Goal: Task Accomplishment & Management: Complete application form

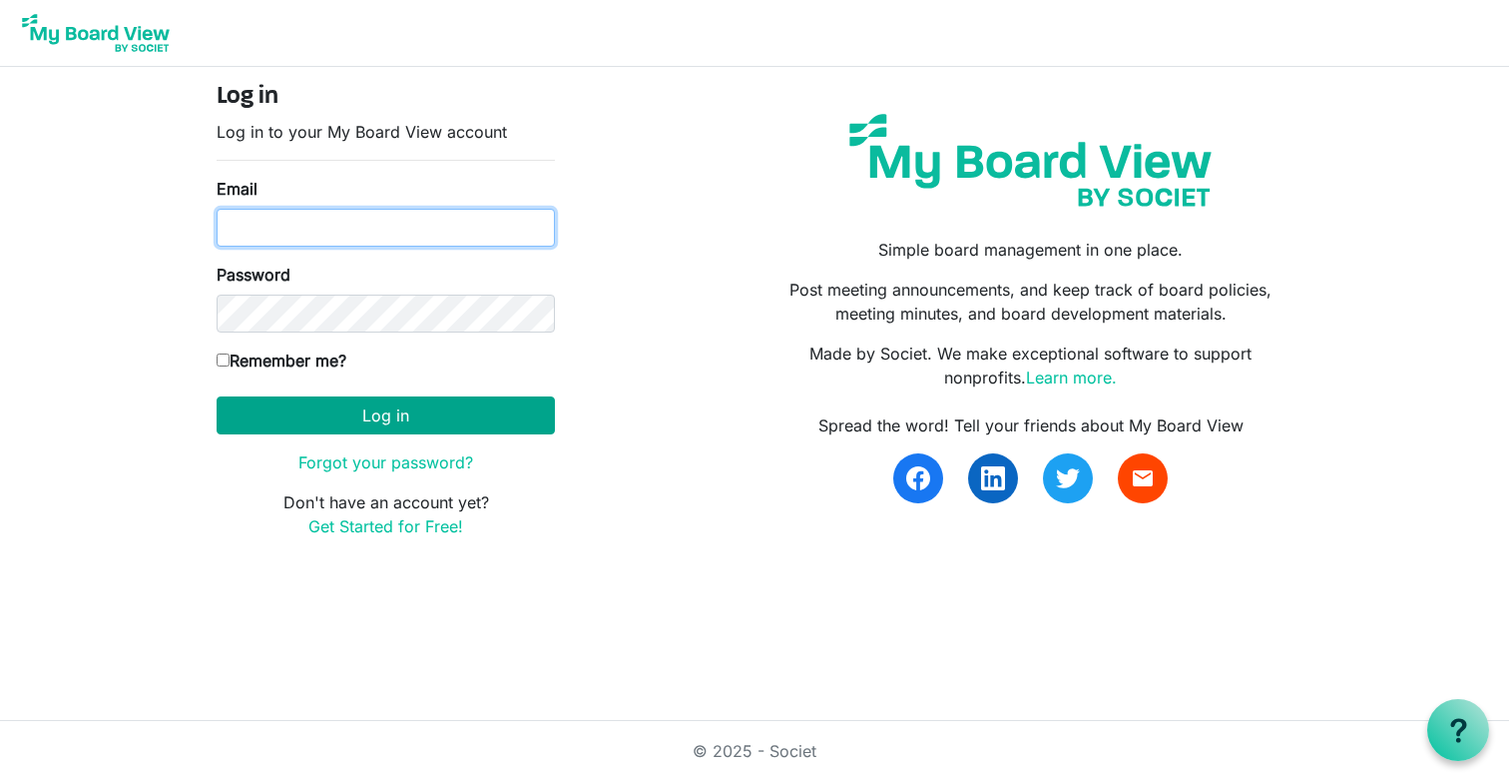
type input "ben@catalystcommdev.org"
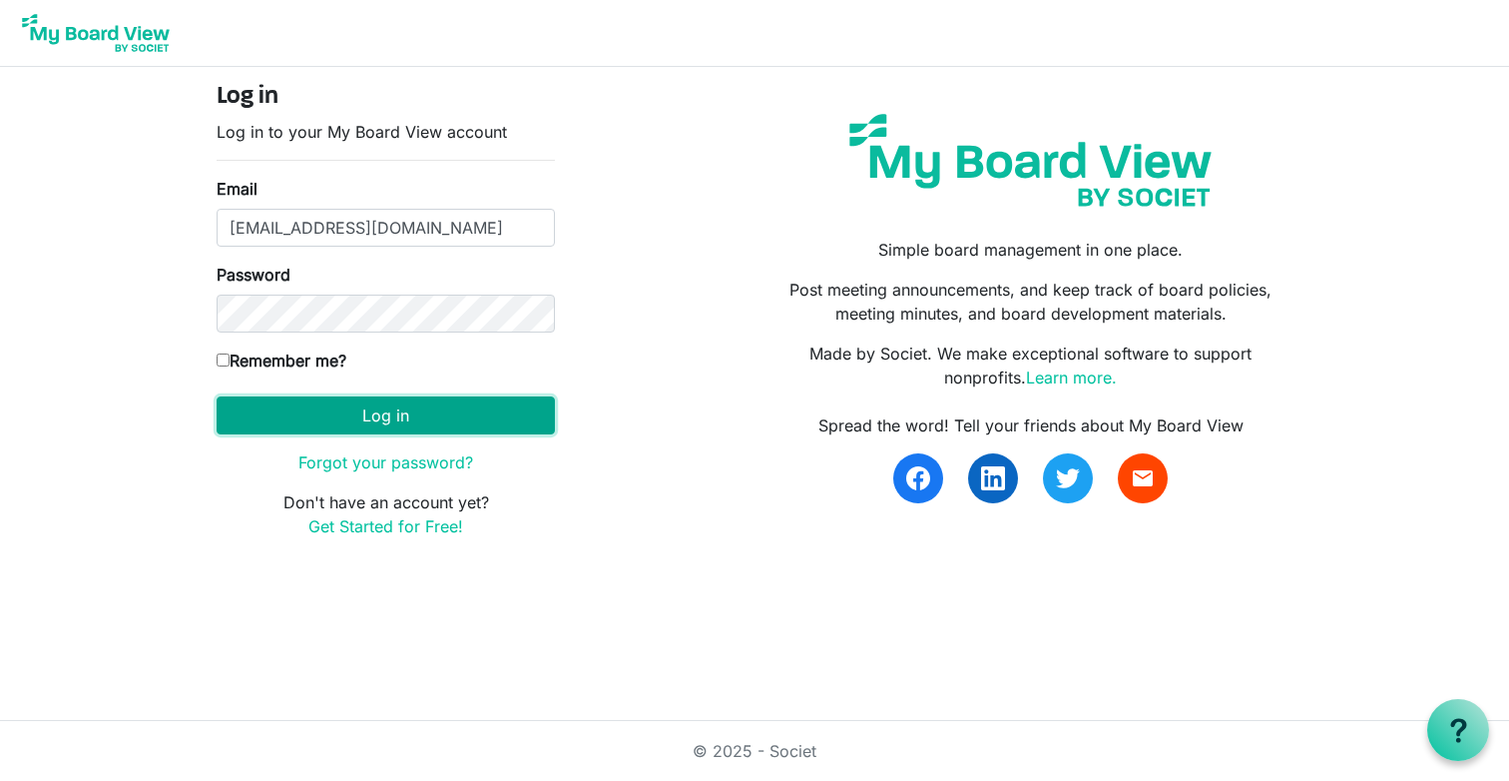
click at [325, 412] on button "Log in" at bounding box center [386, 415] width 338 height 38
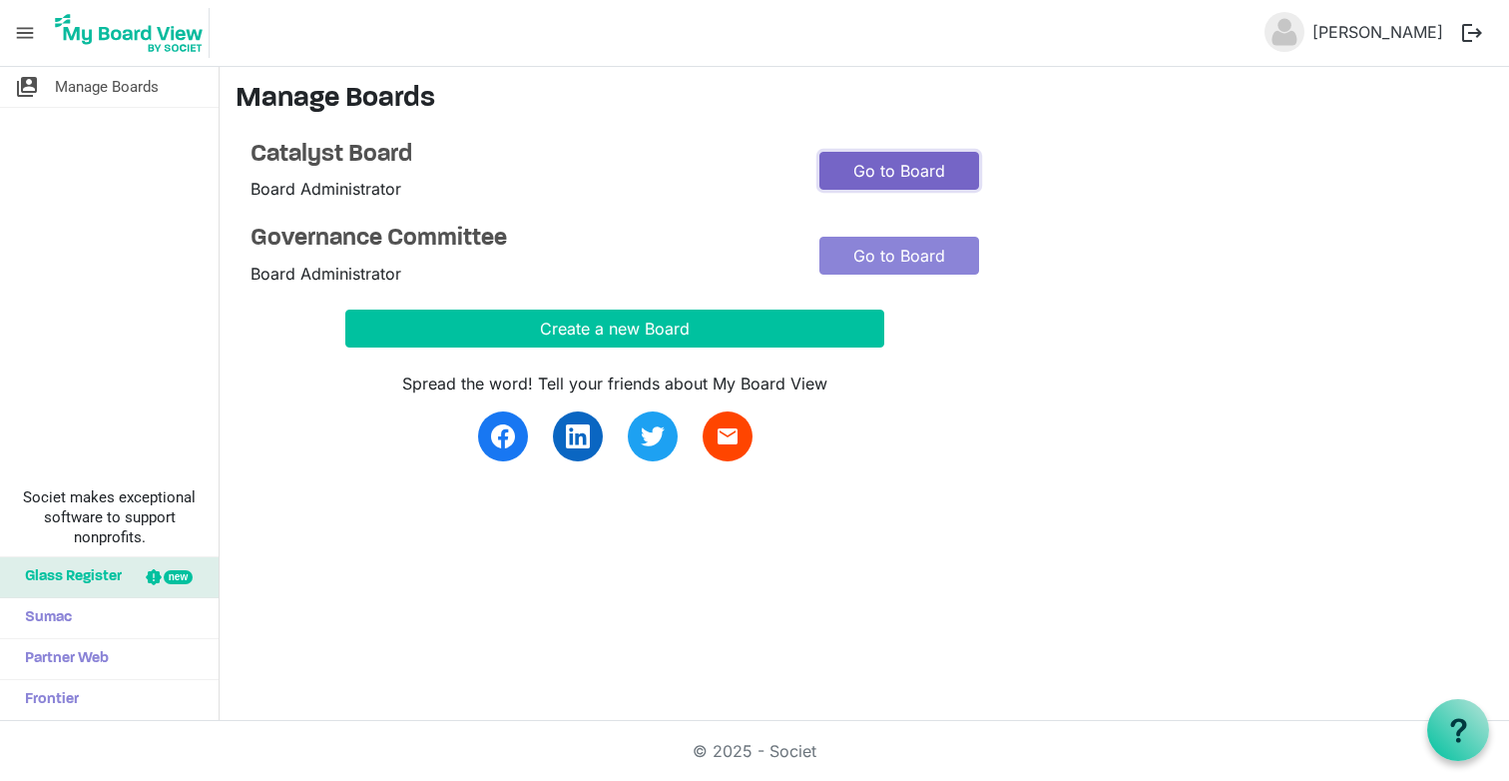
click at [906, 170] on link "Go to Board" at bounding box center [900, 171] width 160 height 38
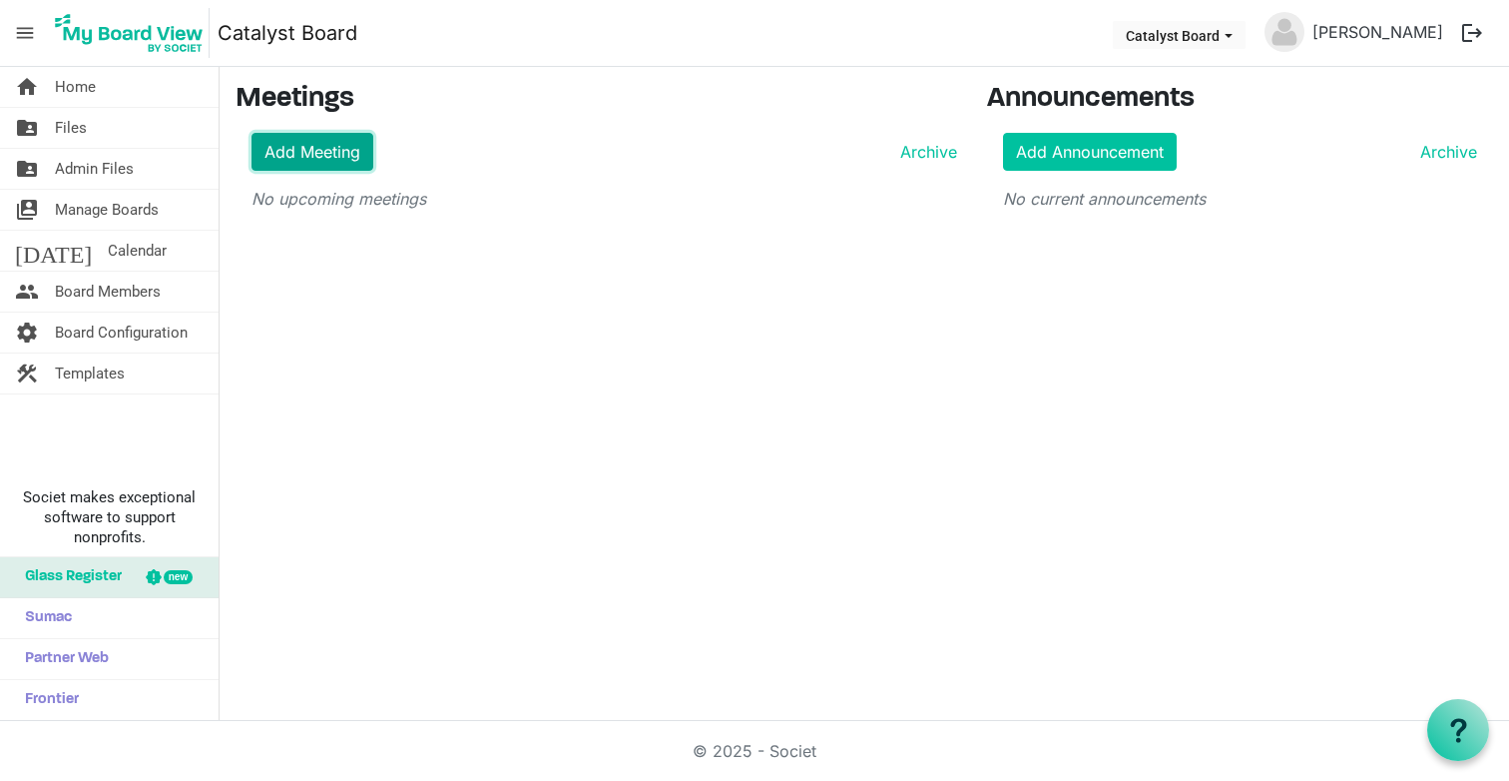
click at [333, 146] on link "Add Meeting" at bounding box center [313, 152] width 122 height 38
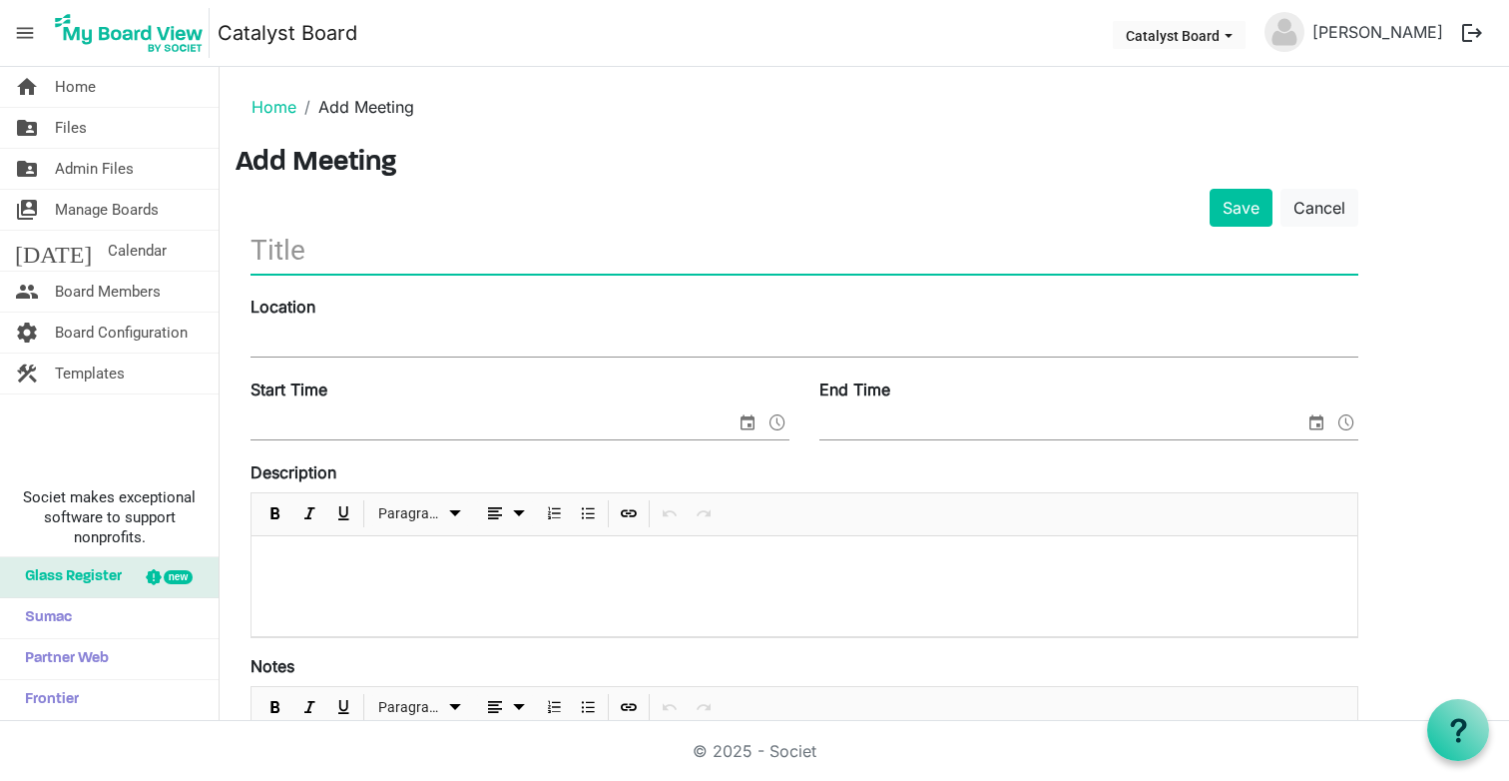
click at [336, 250] on input "text" at bounding box center [805, 250] width 1108 height 47
type input "Test Meeting"
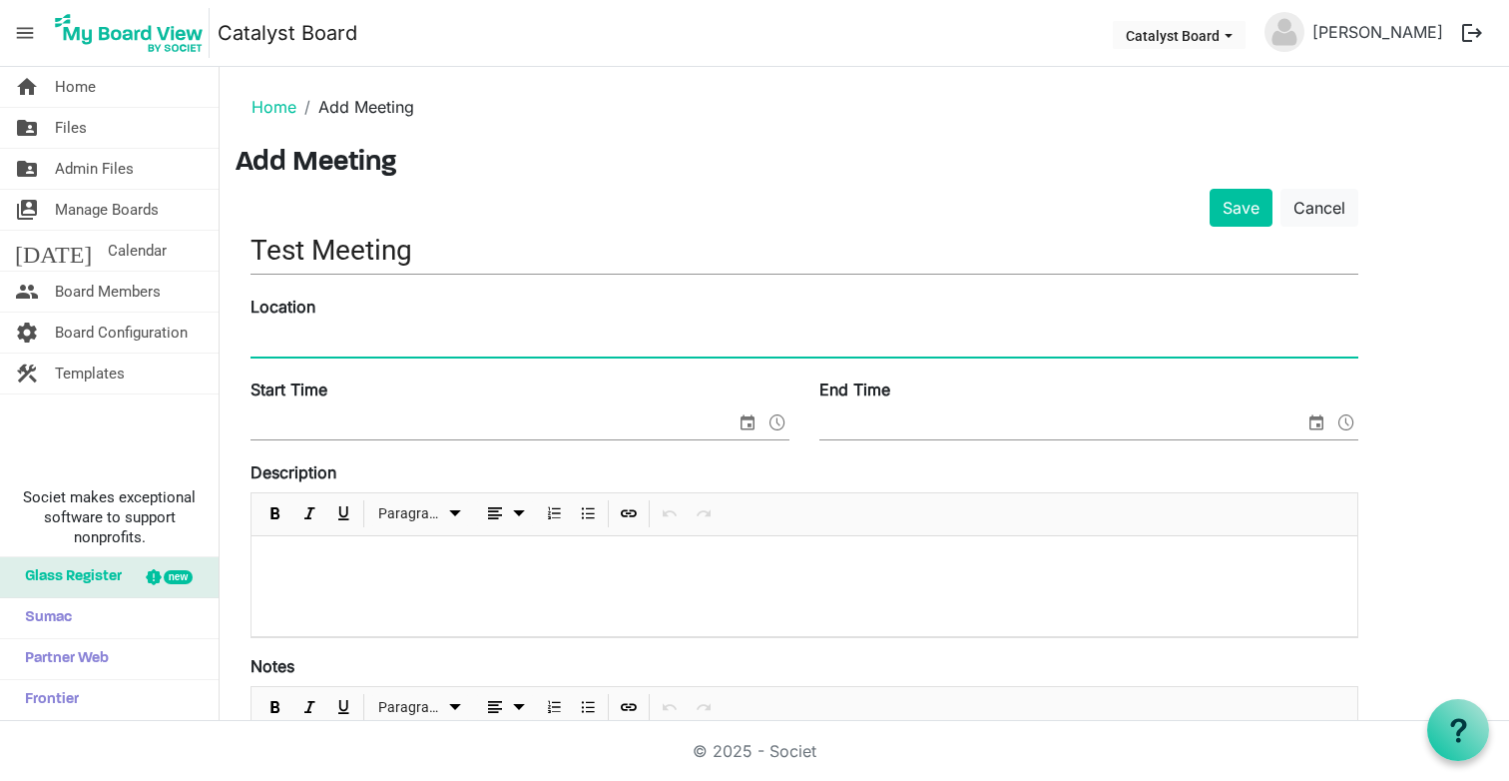
type input "l"
type input "309-877 East Hastings Street."
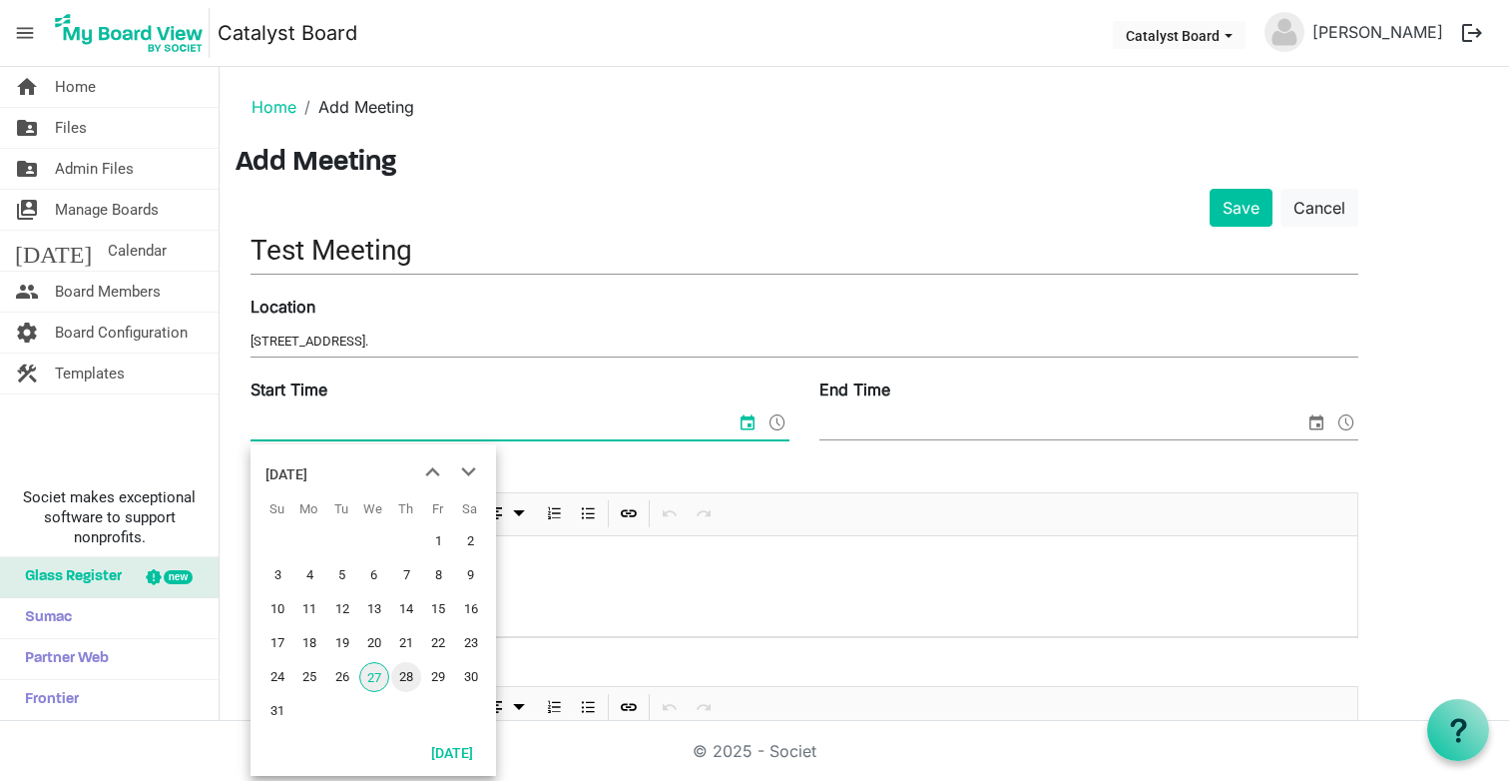
click at [408, 680] on span "28" at bounding box center [406, 677] width 30 height 30
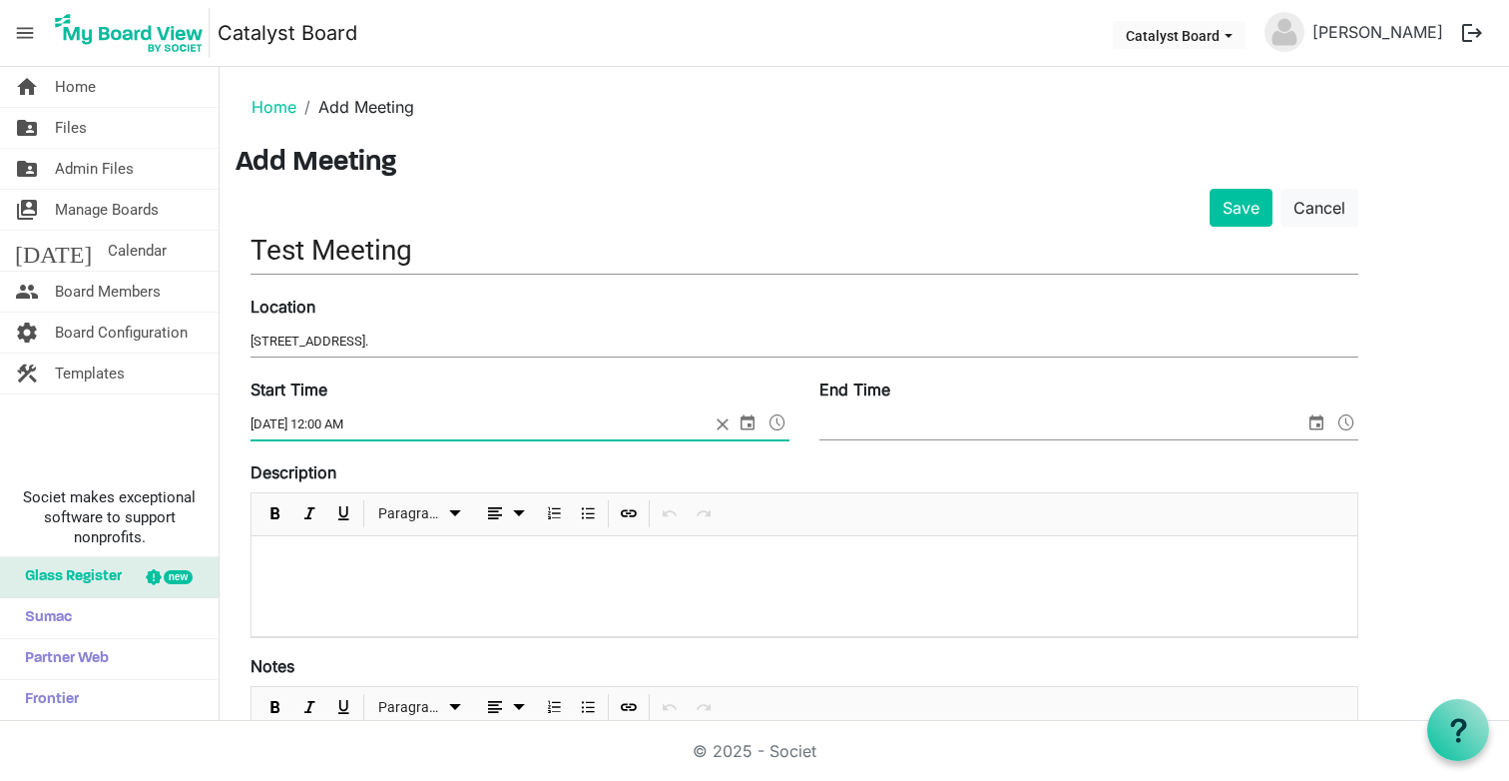
click at [490, 417] on input "8/28/2025 12:00 AM" at bounding box center [480, 424] width 459 height 30
click at [323, 422] on input "8/28/2025 12:00 AM" at bounding box center [480, 424] width 459 height 30
click at [780, 422] on span at bounding box center [778, 422] width 24 height 26
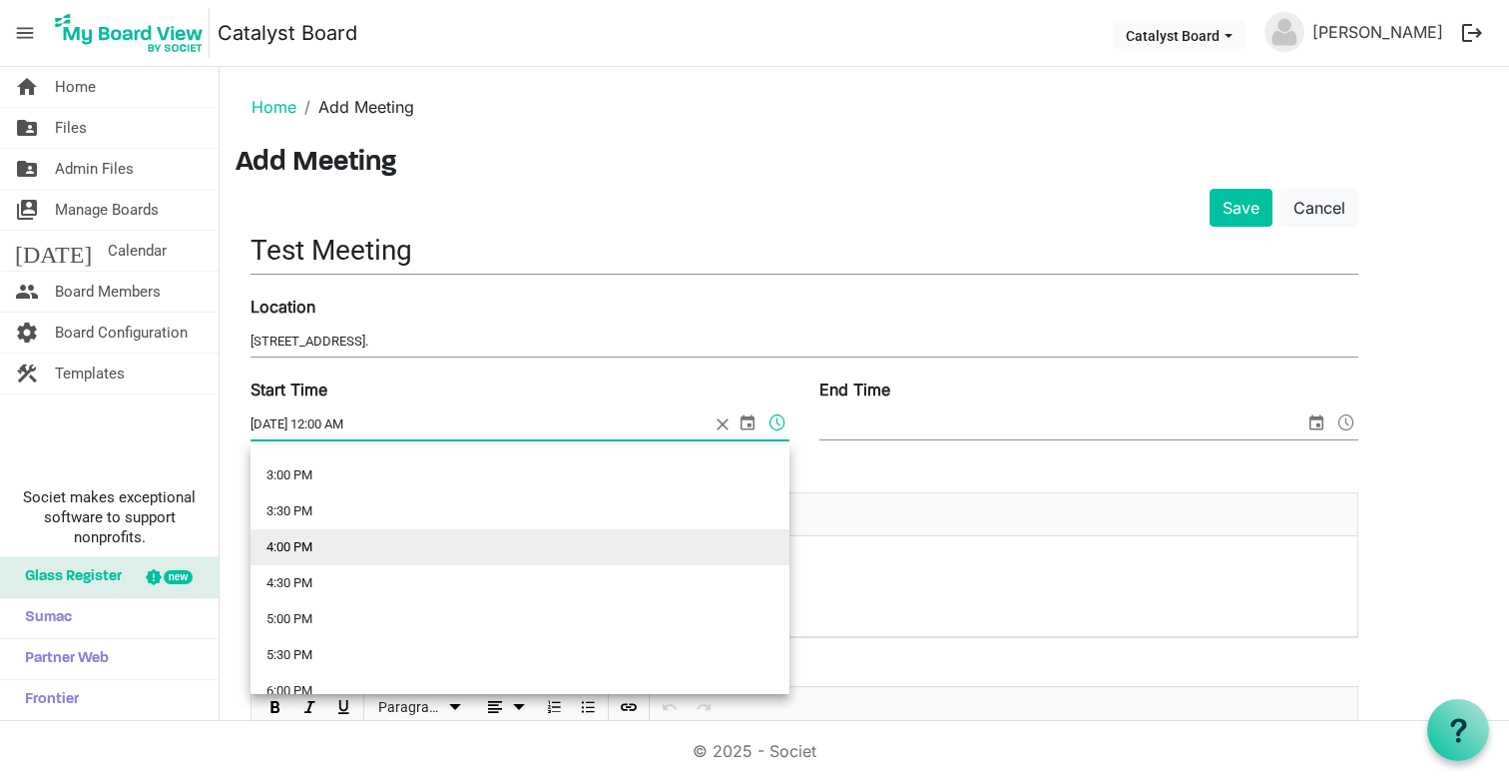
scroll to position [1069, 0]
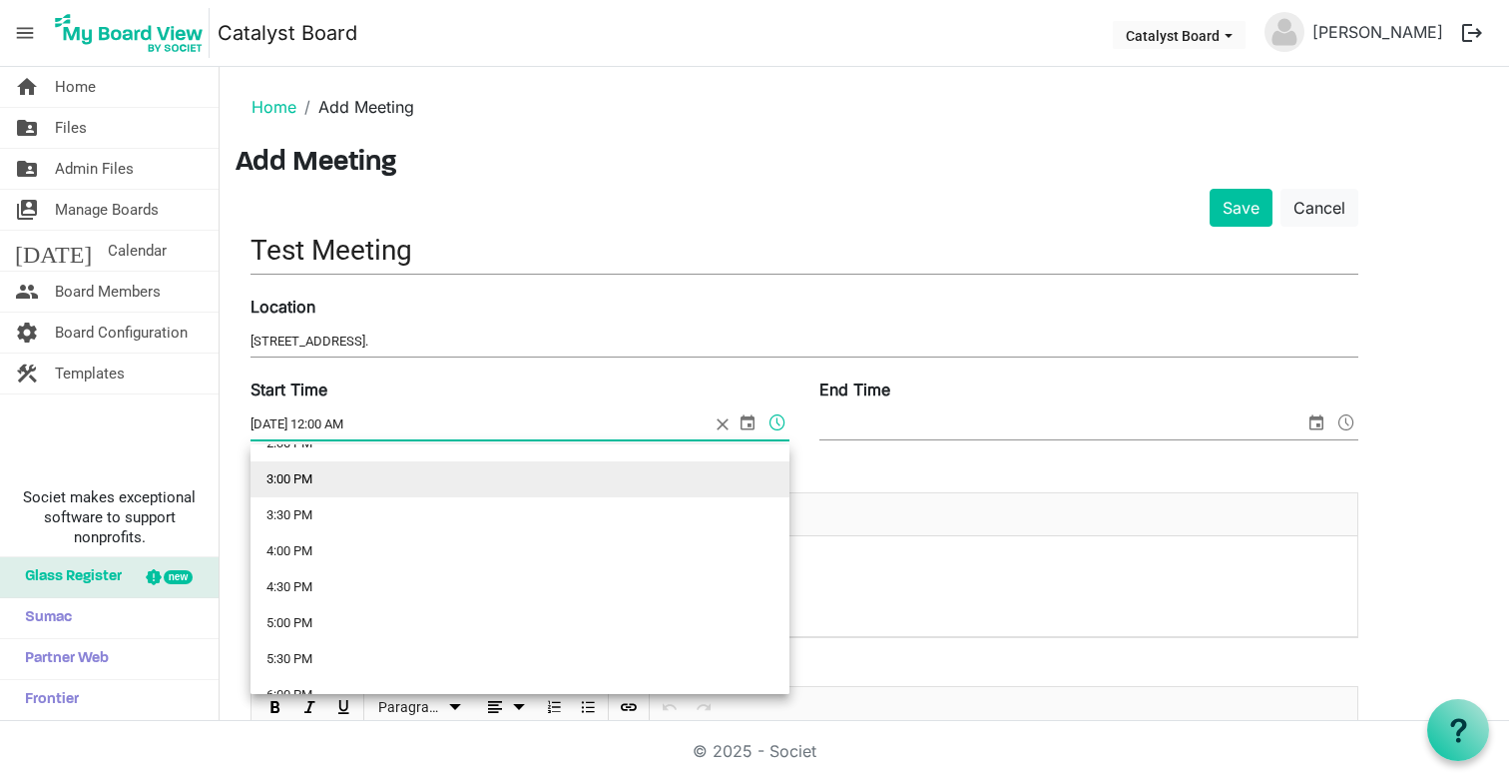
click at [373, 489] on li "3:00 PM" at bounding box center [520, 479] width 539 height 36
type input "8/28/2025 3:00 PM"
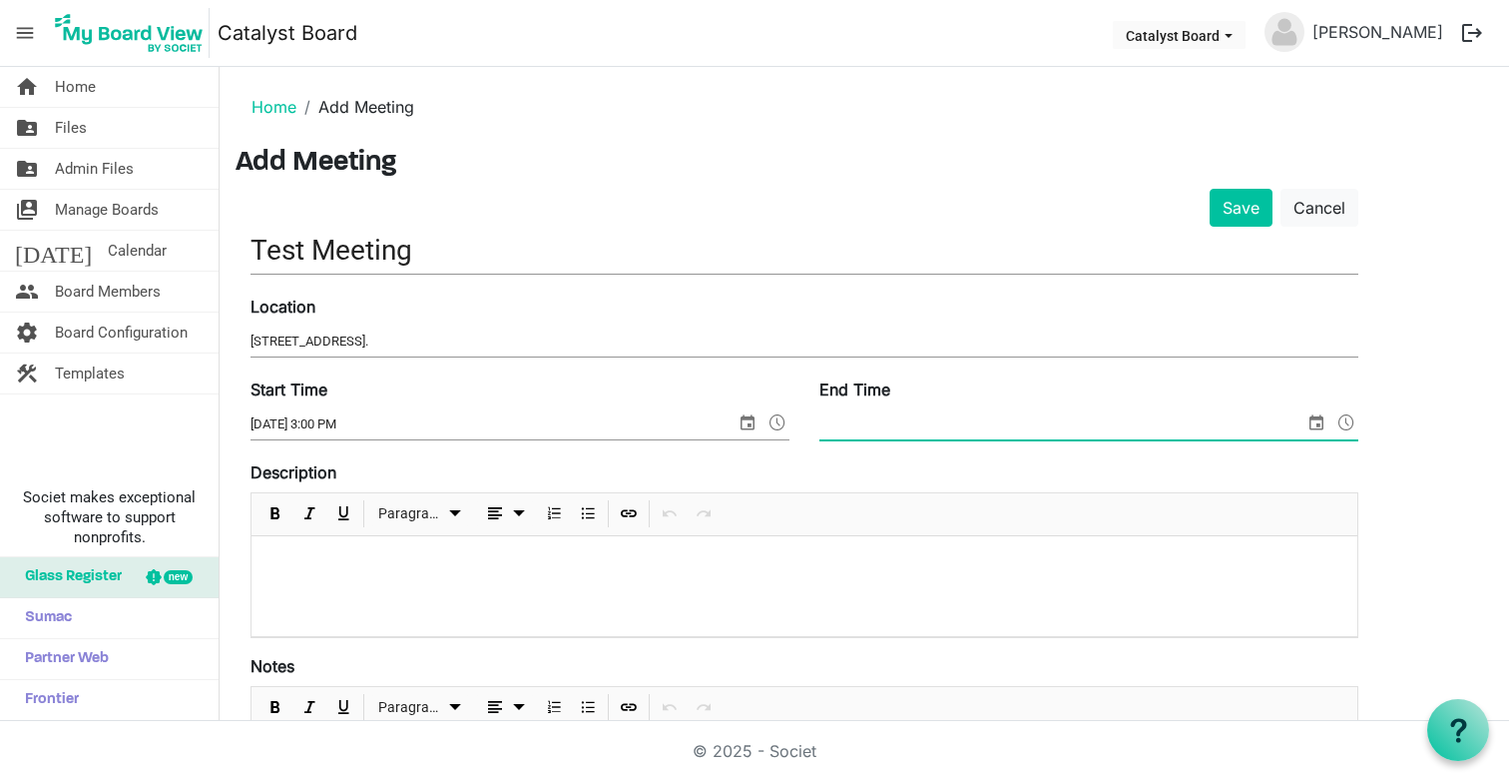
click at [1347, 423] on span at bounding box center [1347, 422] width 24 height 26
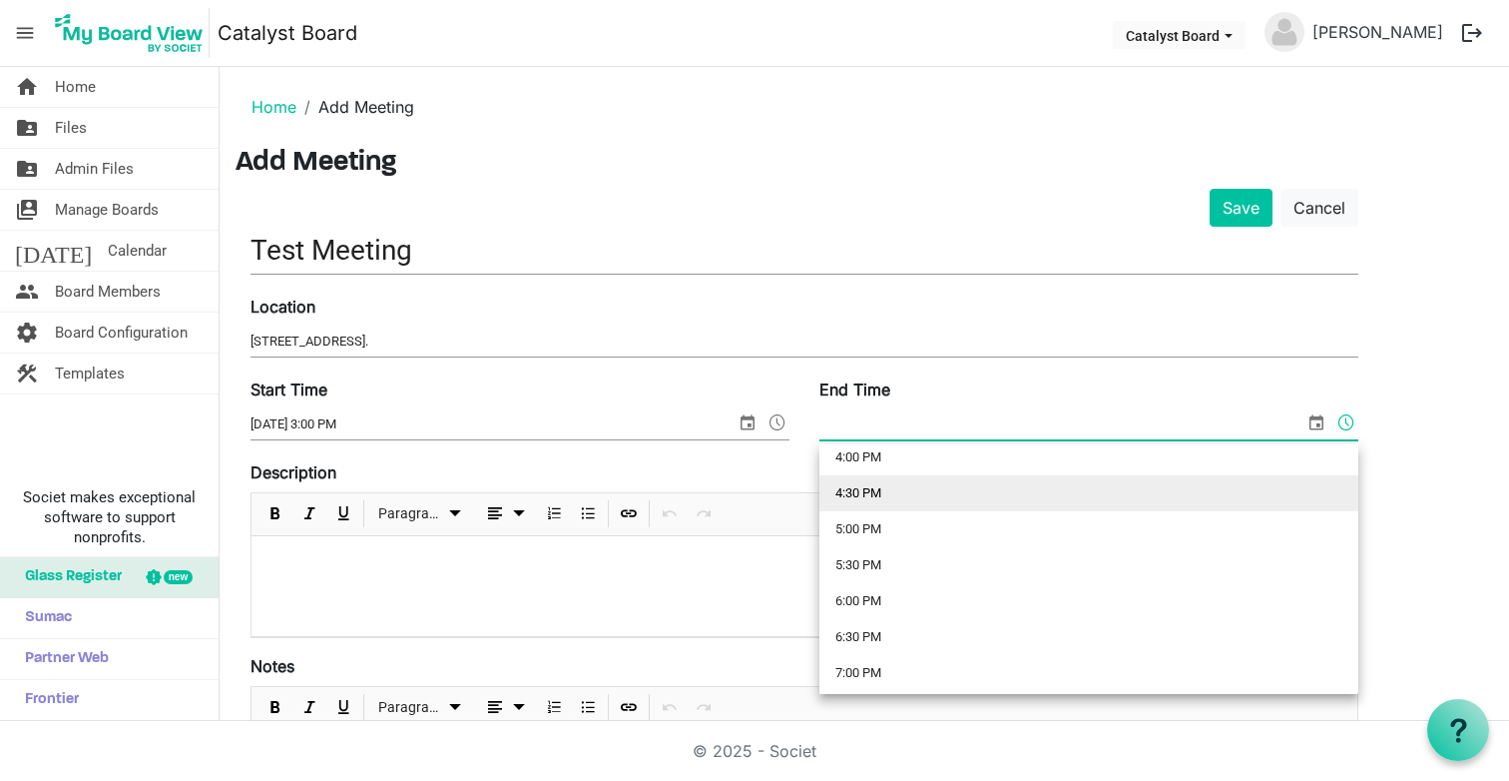
scroll to position [1159, 0]
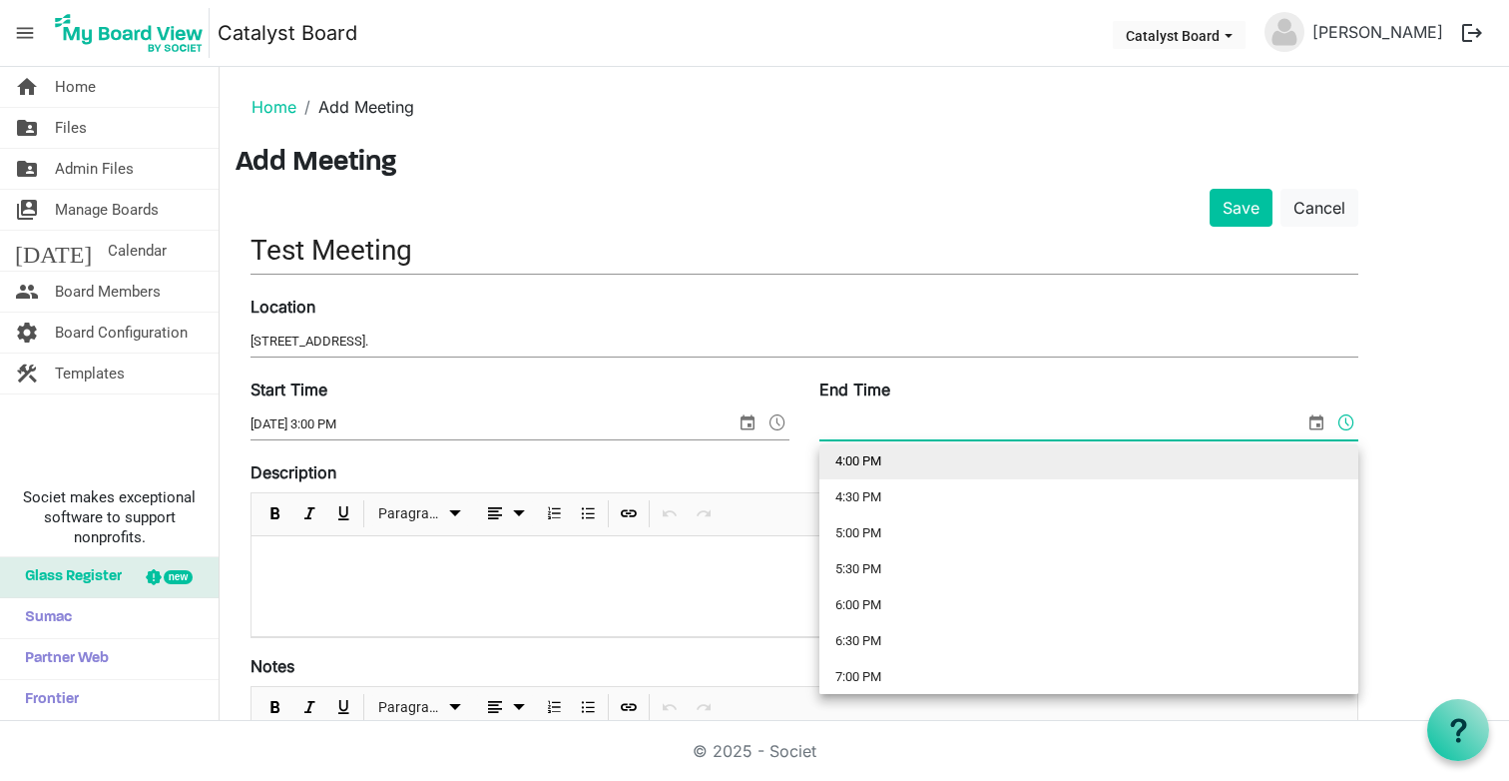
click at [884, 461] on li "4:00 PM" at bounding box center [1089, 461] width 539 height 36
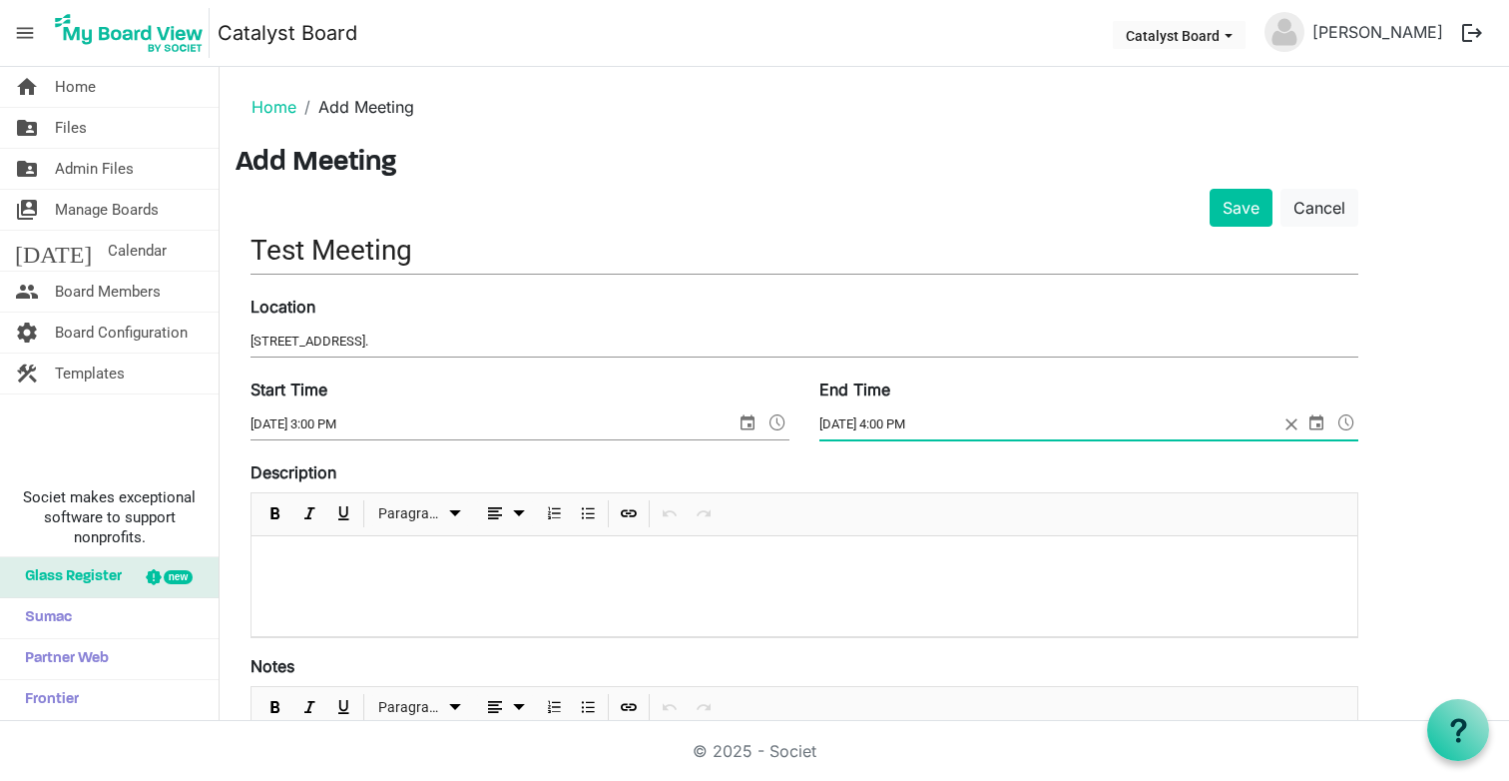
click at [945, 469] on div "Description Paragraph" at bounding box center [805, 549] width 1108 height 178
click at [841, 426] on input "8/27/2025 4:00 PM" at bounding box center [1062, 424] width 485 height 30
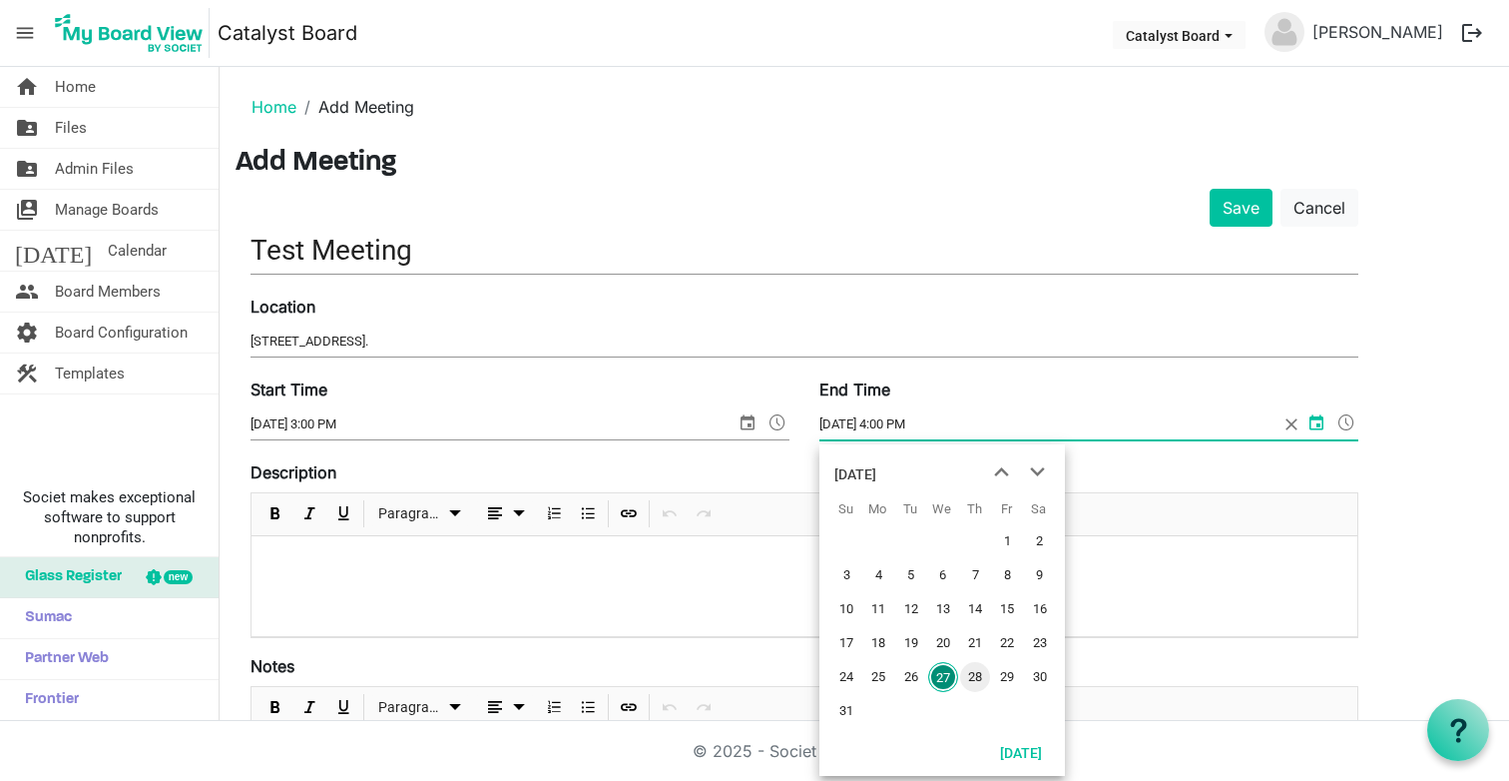
click at [980, 675] on span "28" at bounding box center [975, 677] width 30 height 30
type input "8/28/2025 4:00 PM"
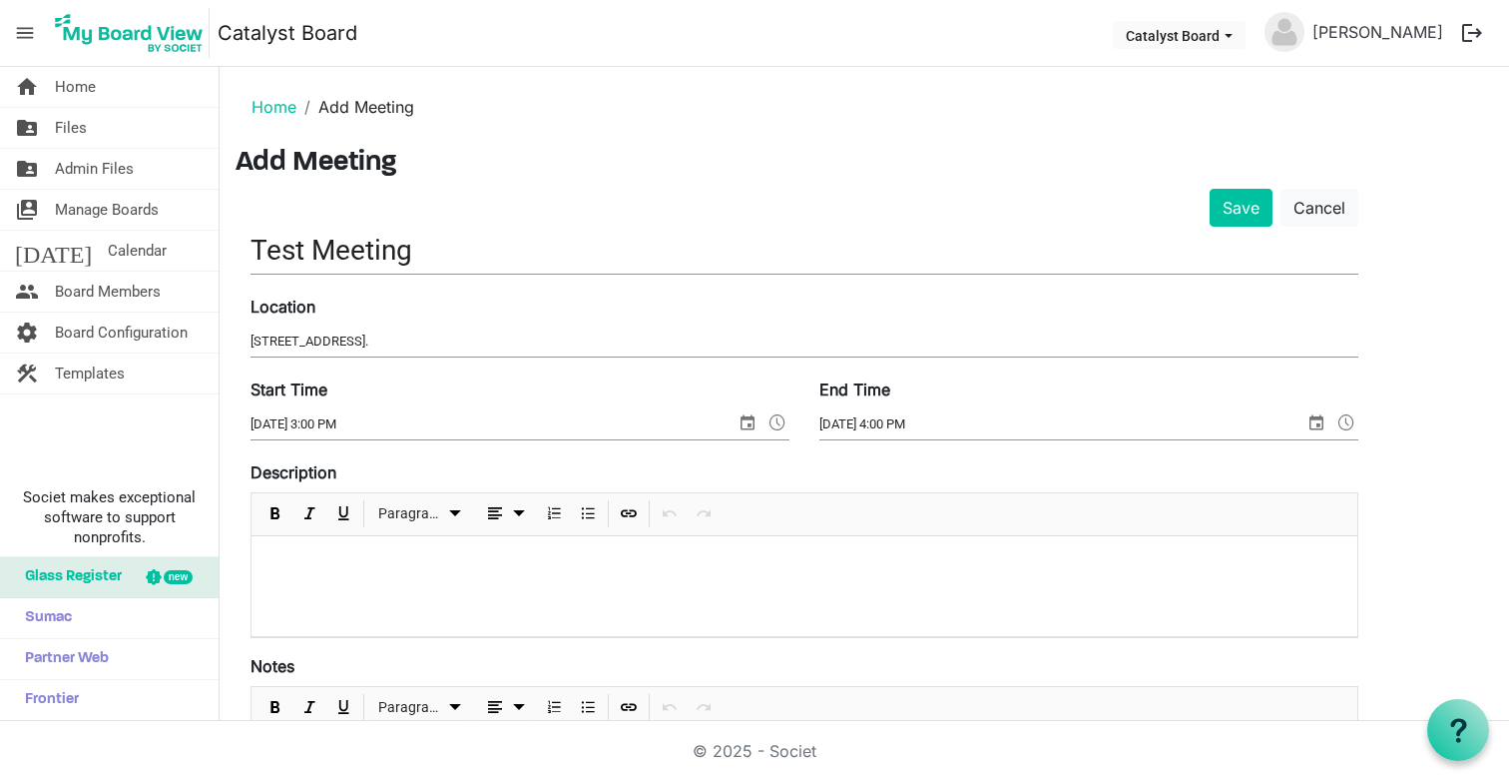
click at [908, 461] on div "Description Paragraph" at bounding box center [805, 549] width 1108 height 178
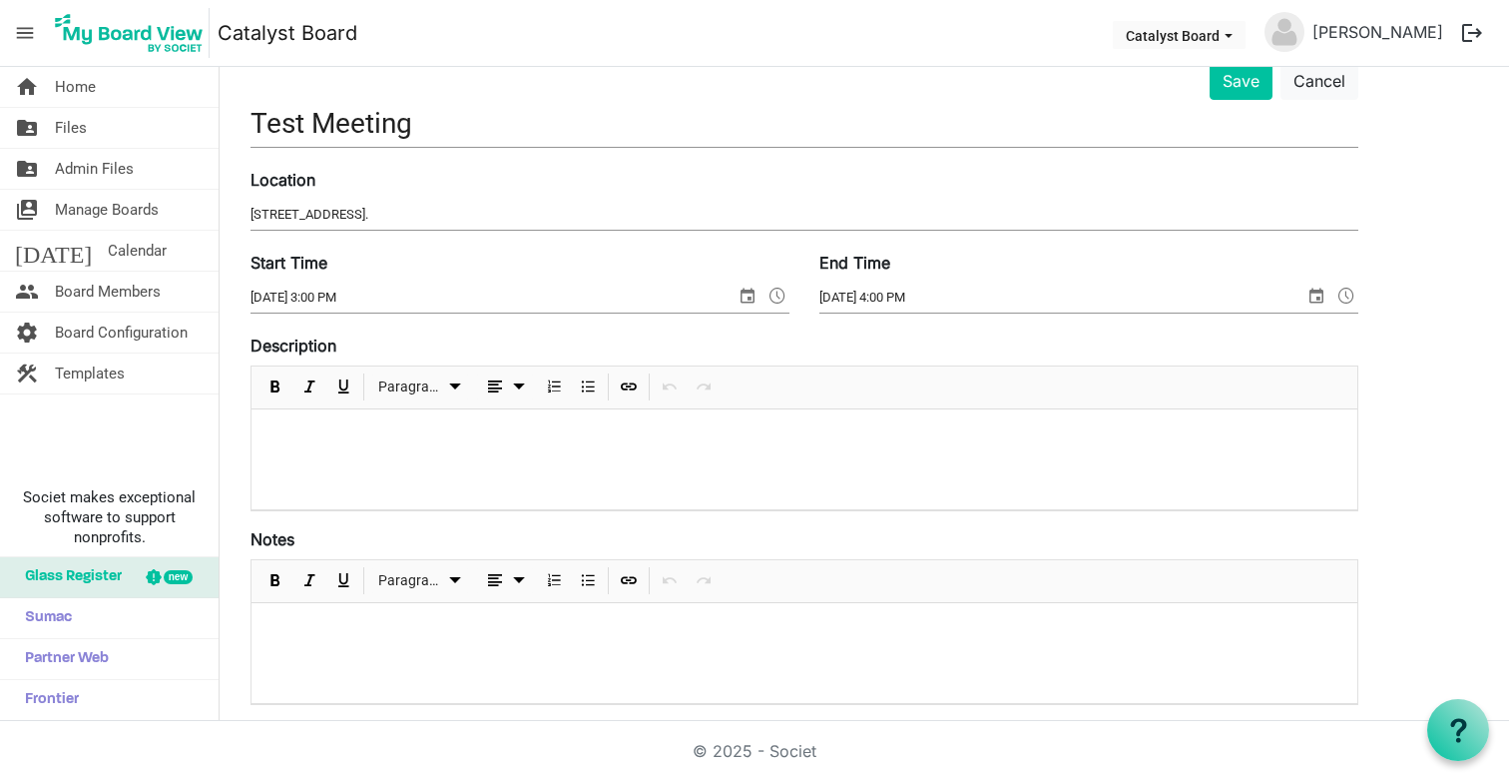
scroll to position [122, 0]
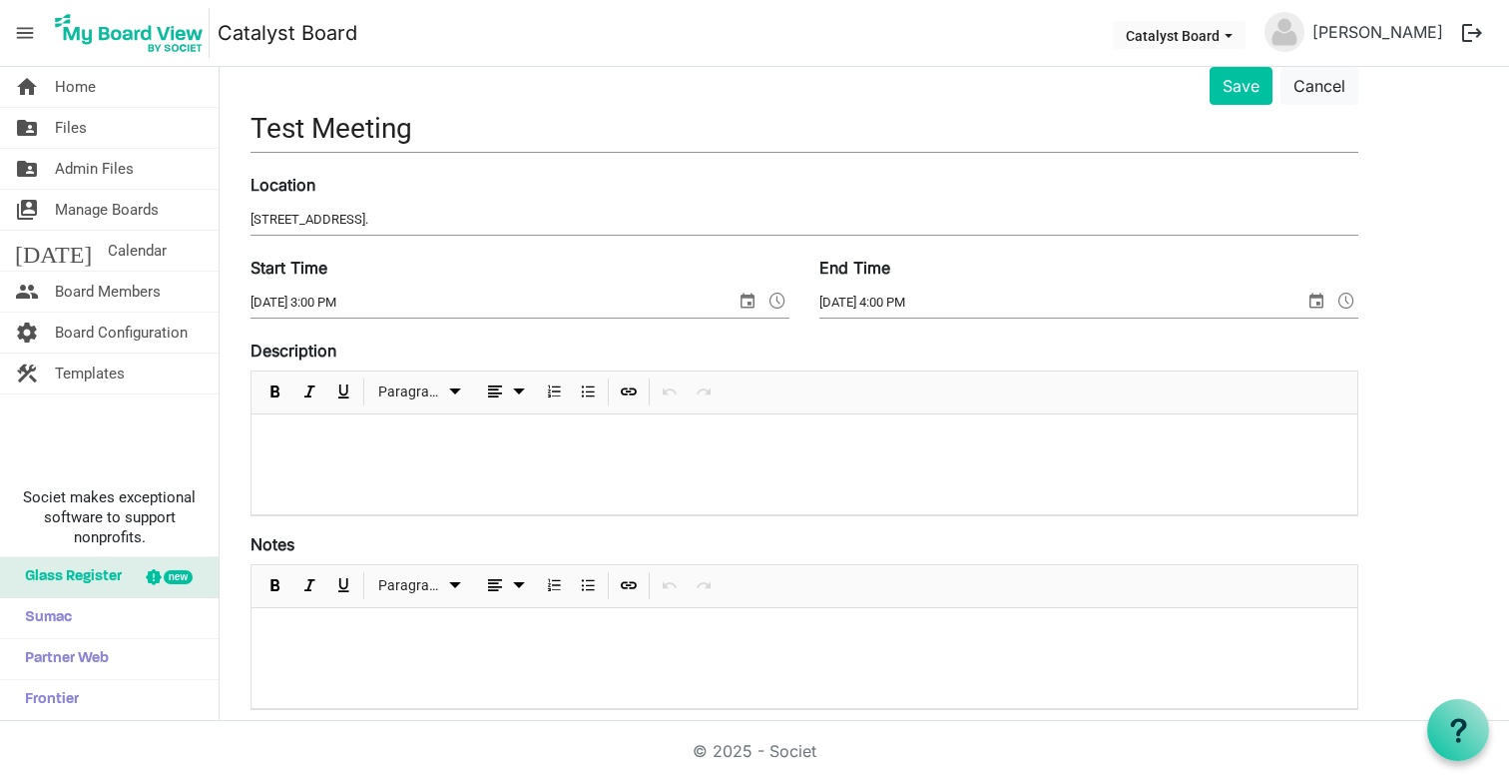
click at [496, 461] on div at bounding box center [805, 464] width 1106 height 100
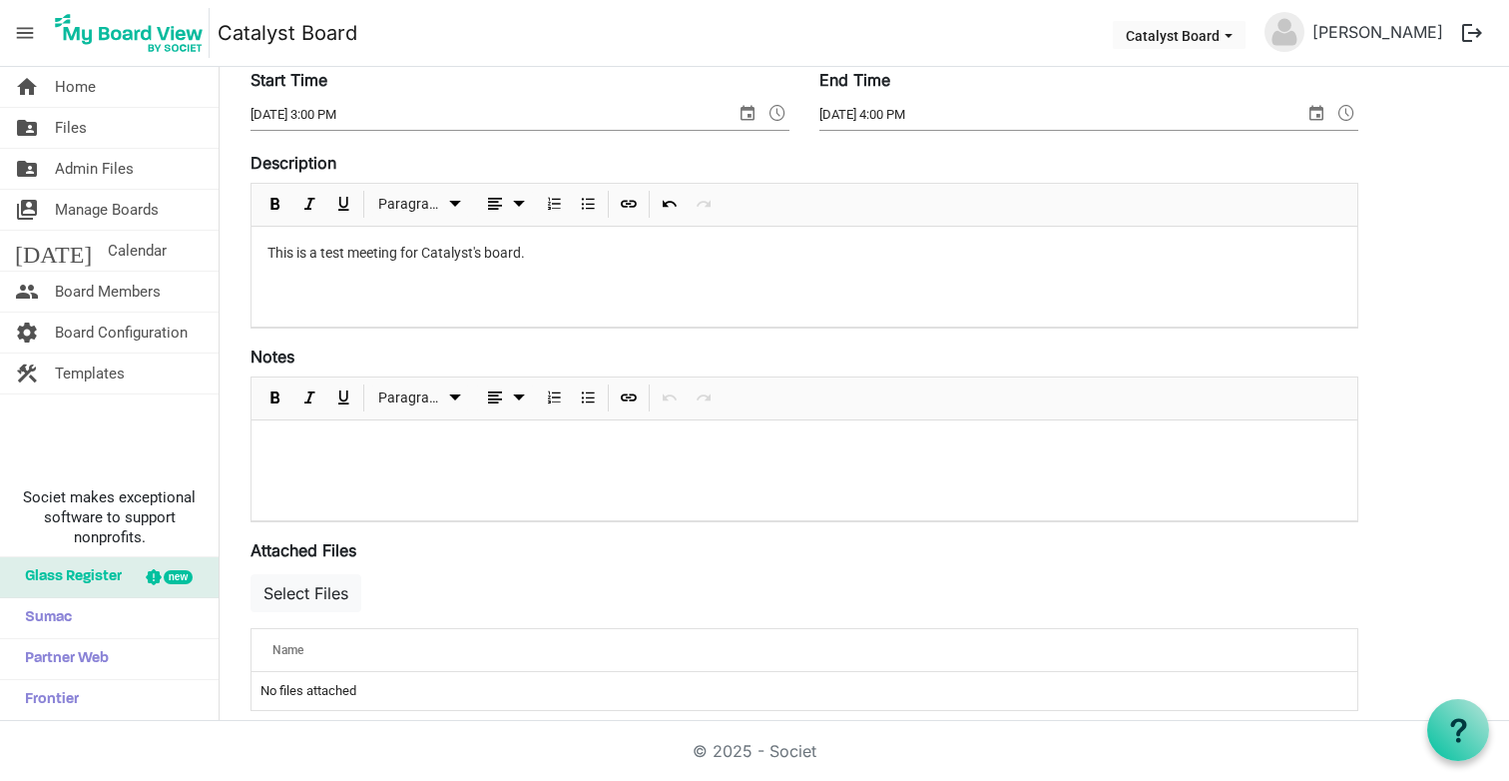
scroll to position [339, 0]
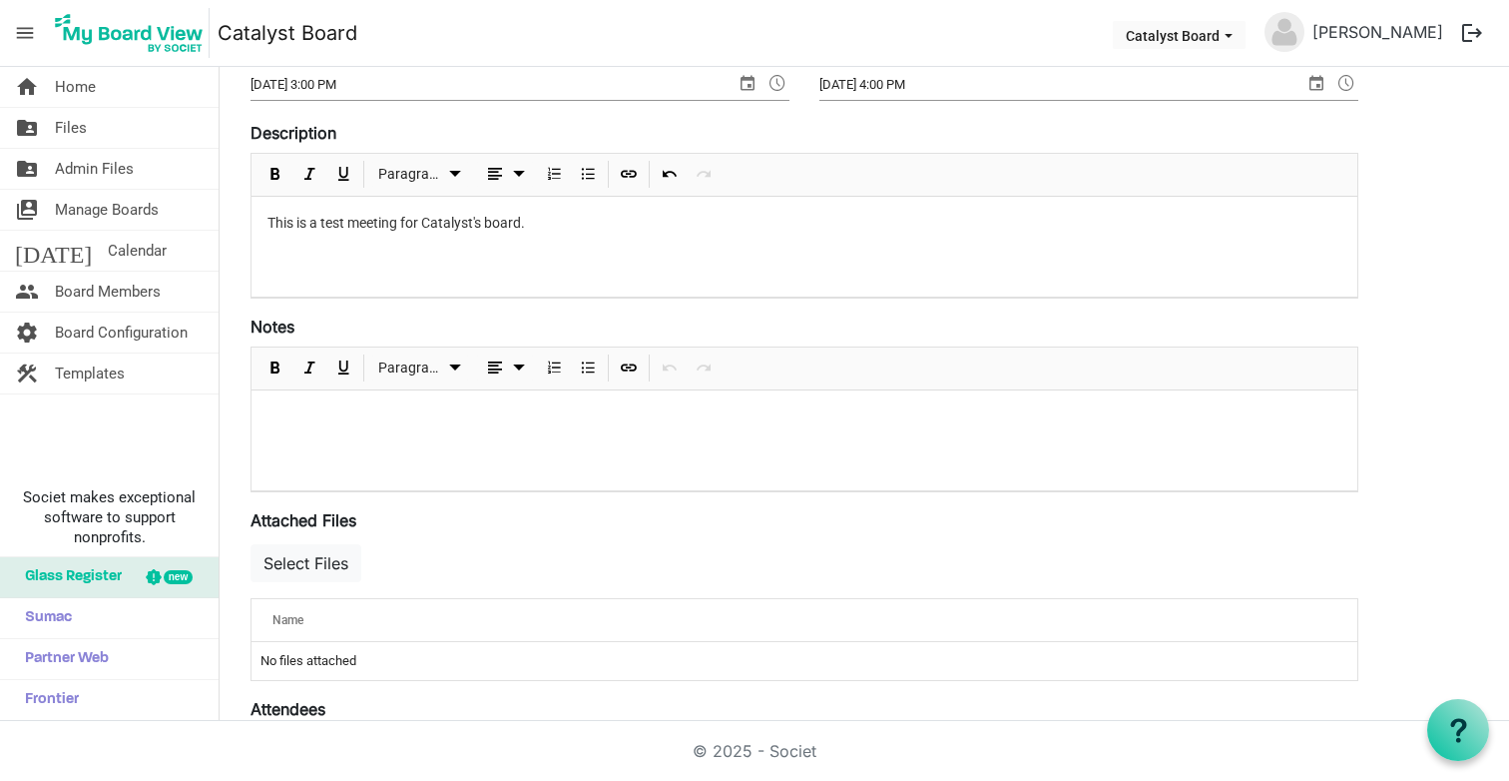
click at [496, 417] on p at bounding box center [805, 416] width 1074 height 21
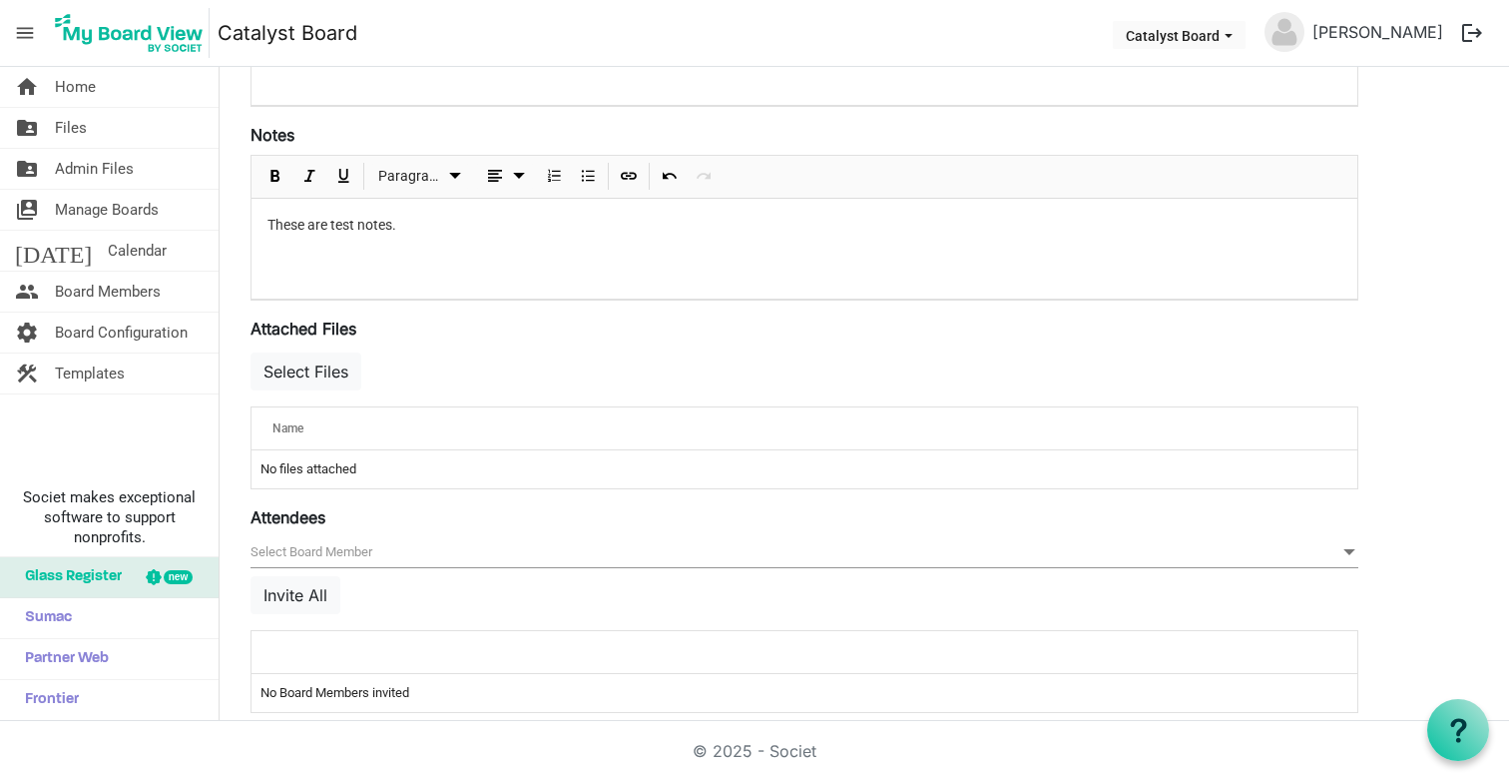
scroll to position [555, 0]
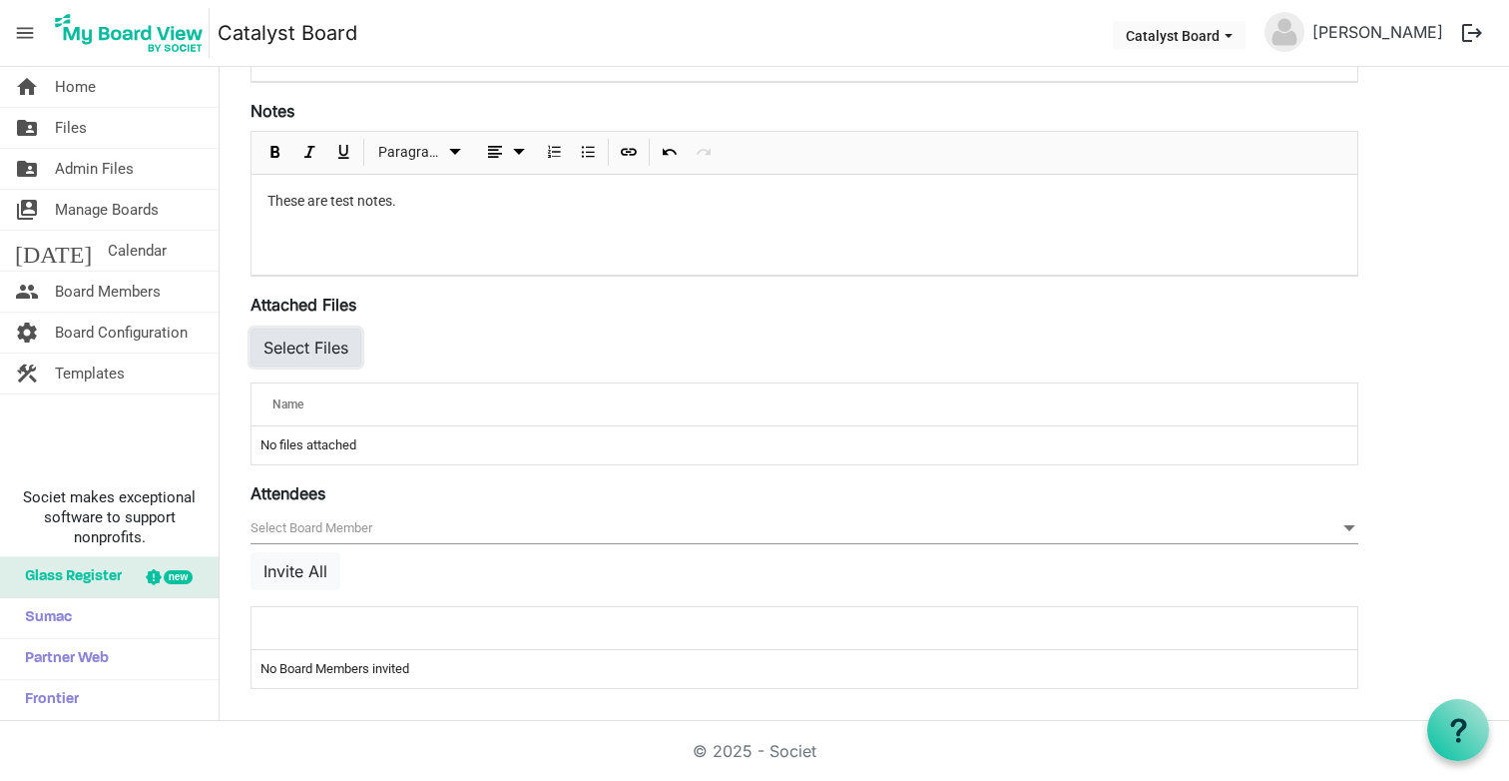
click at [333, 350] on button "Select Files" at bounding box center [306, 347] width 111 height 38
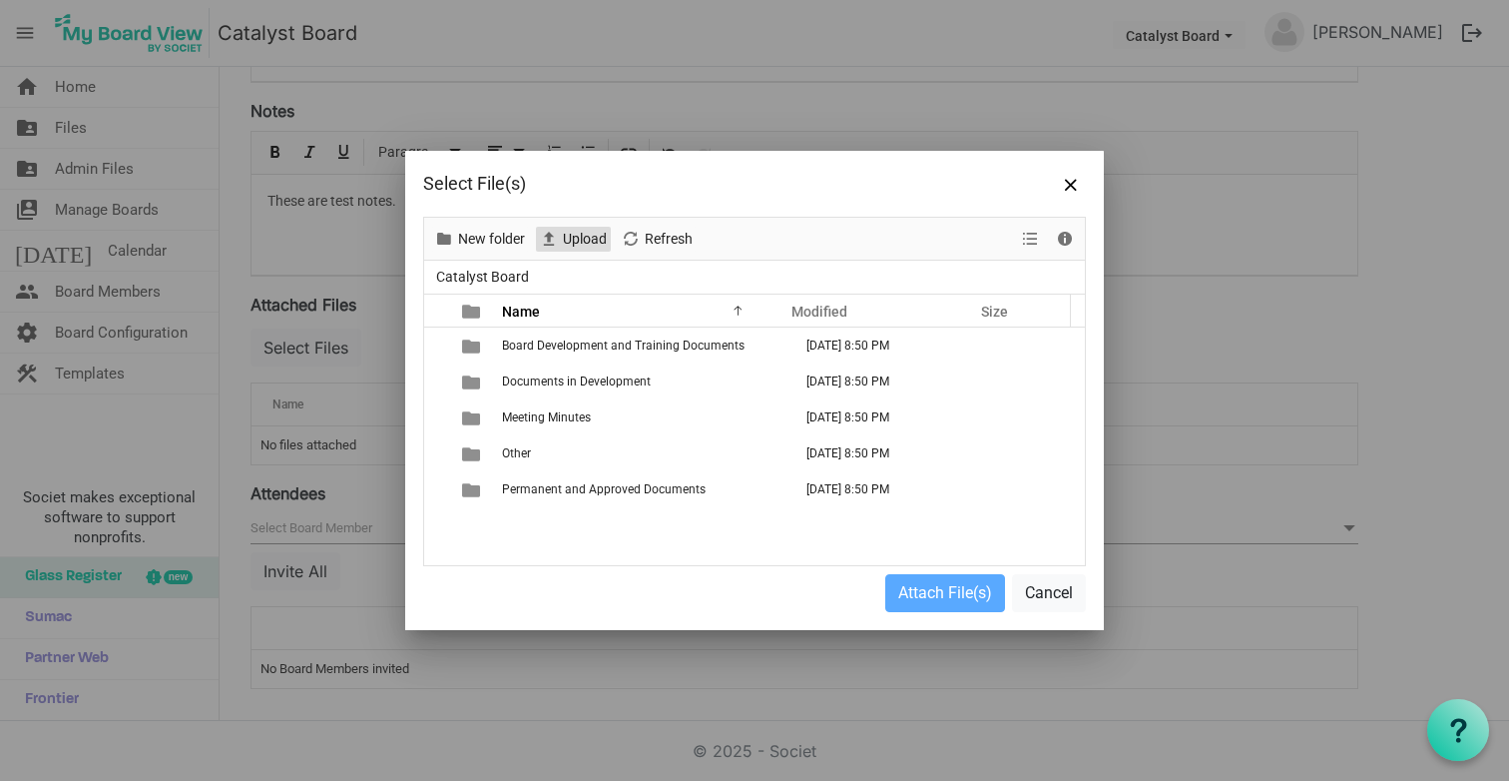
click at [576, 239] on span "Upload" at bounding box center [585, 239] width 48 height 25
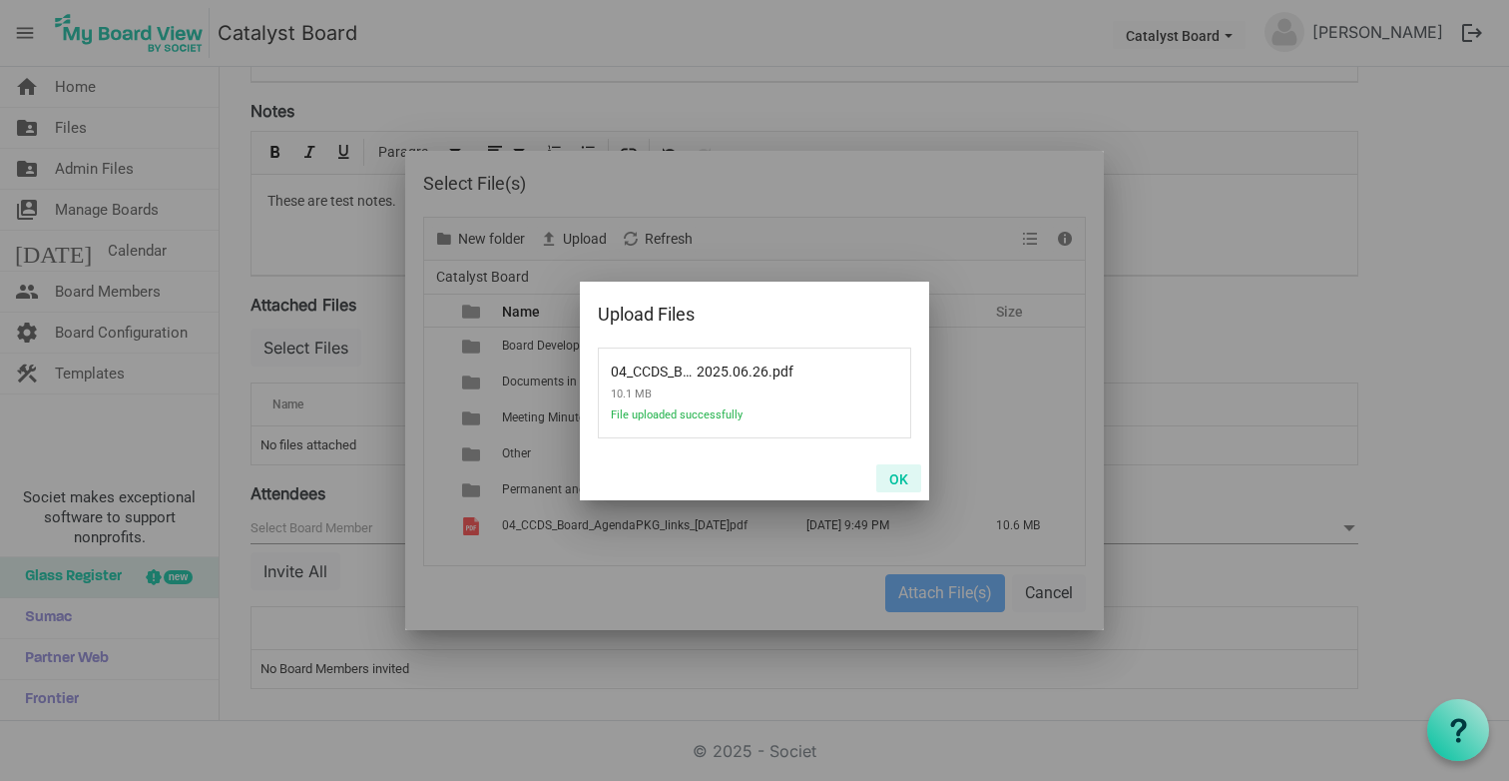
click at [892, 480] on button "OK" at bounding box center [898, 478] width 45 height 28
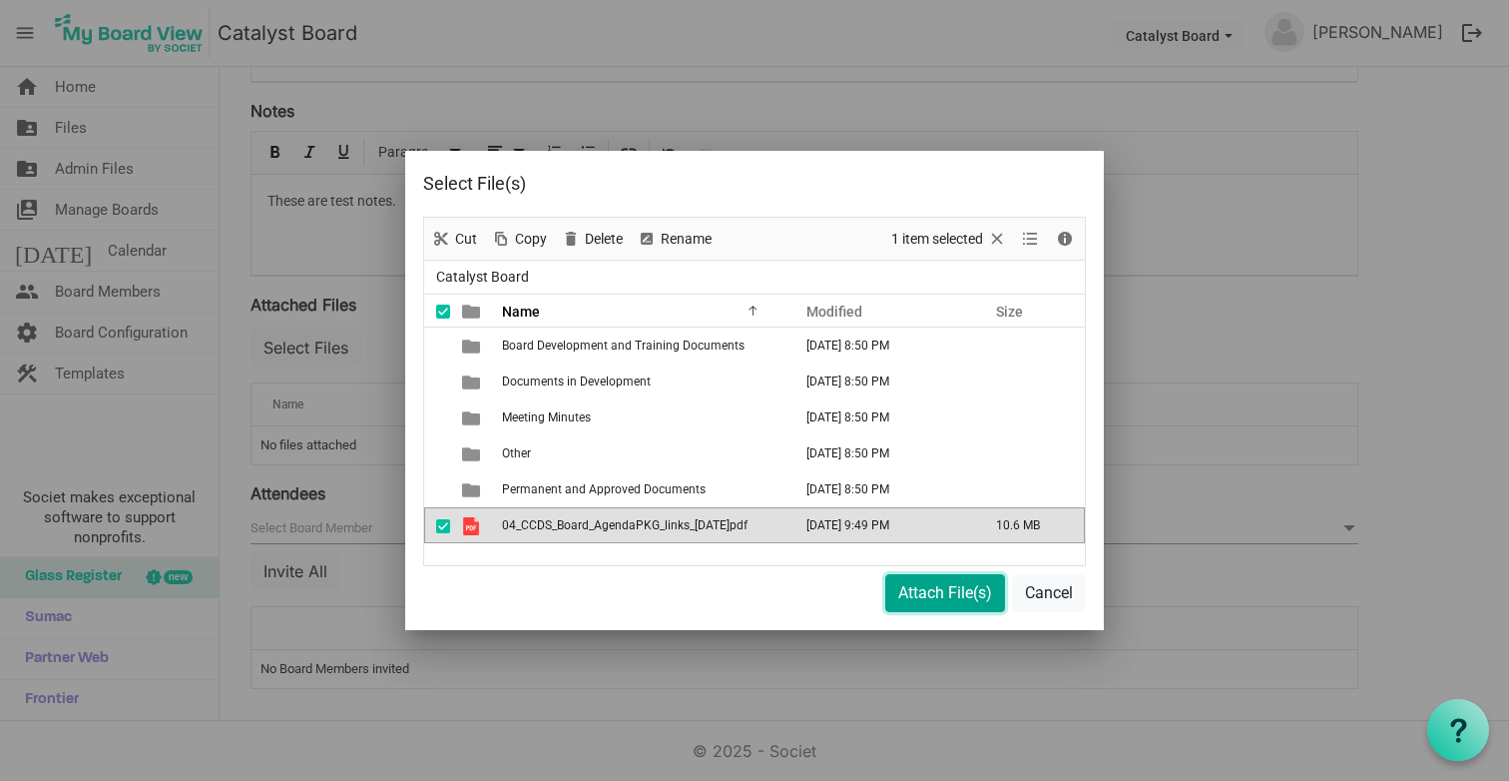
click at [932, 587] on button "Attach File(s)" at bounding box center [945, 593] width 120 height 38
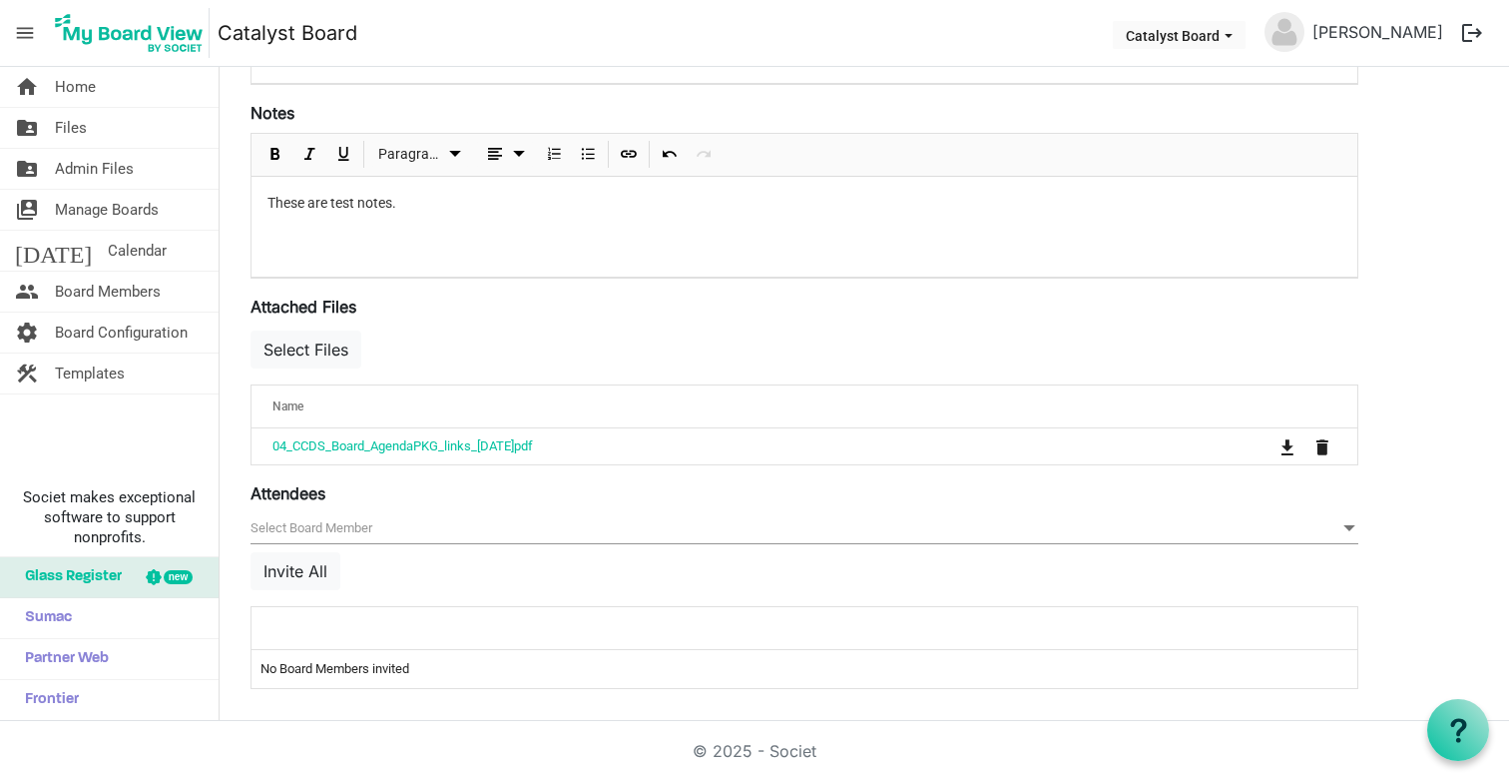
click at [683, 522] on span "null" at bounding box center [805, 528] width 1108 height 31
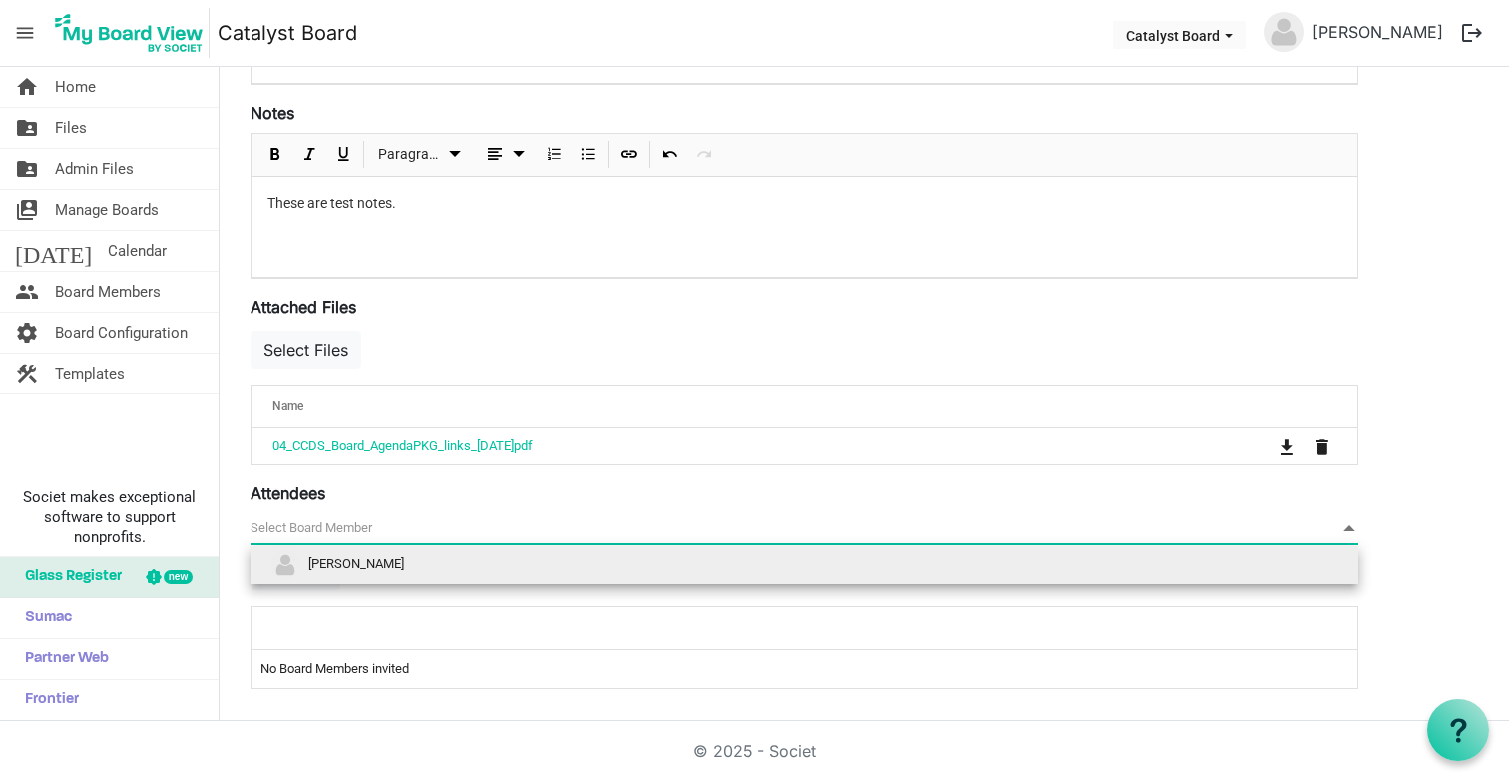
click at [630, 564] on li "[PERSON_NAME]" at bounding box center [805, 565] width 1108 height 38
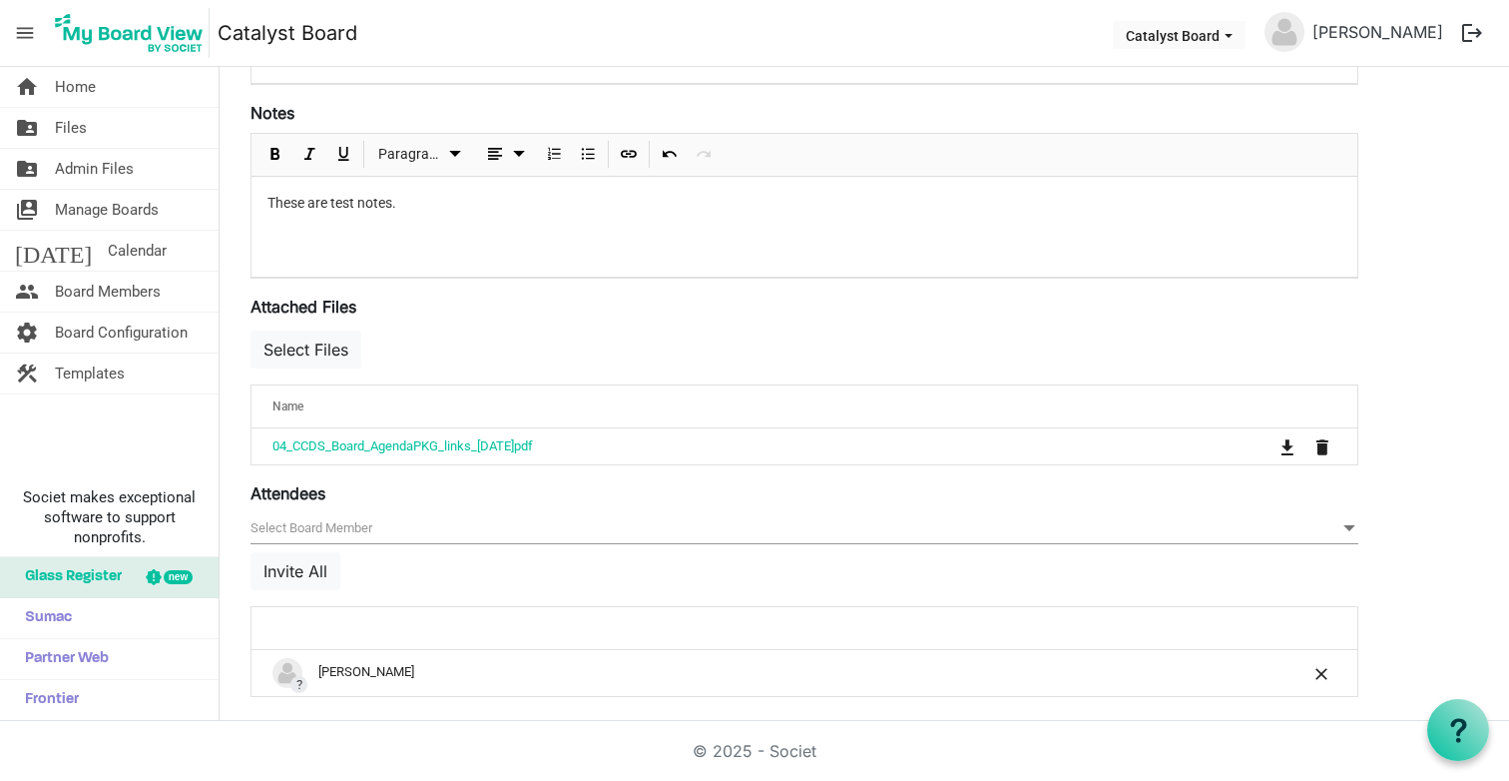
scroll to position [561, 0]
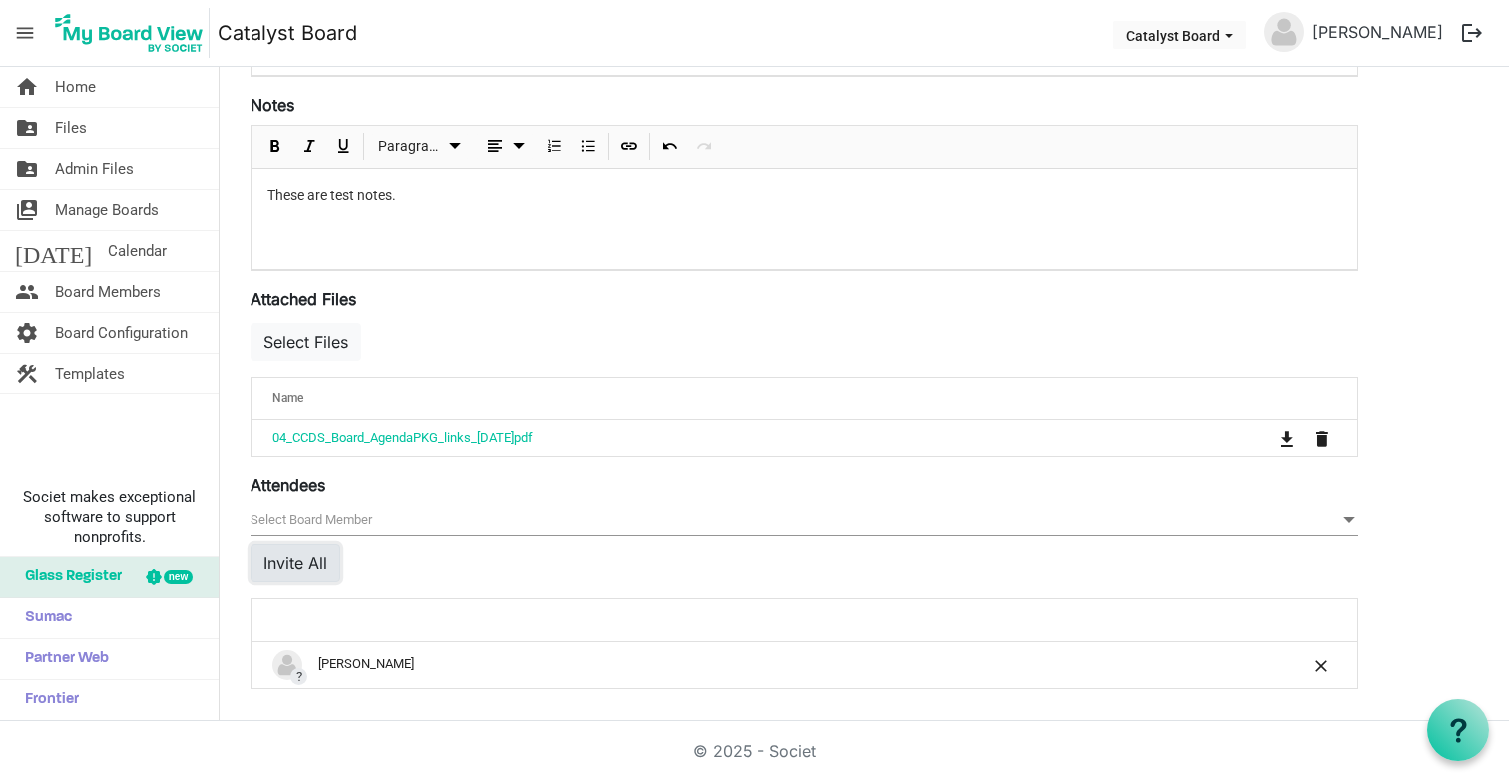
click at [321, 564] on button "Invite All" at bounding box center [296, 563] width 90 height 38
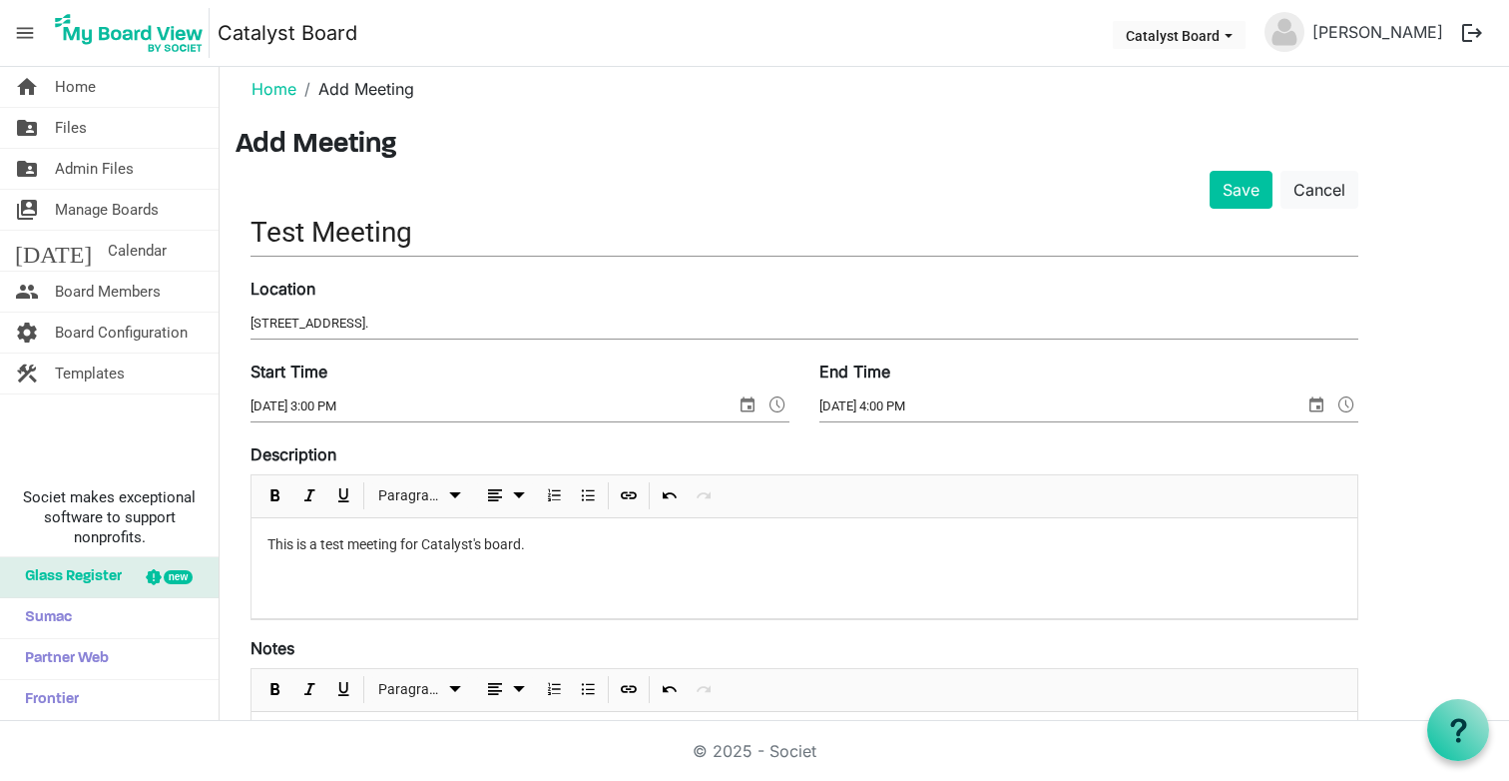
scroll to position [0, 0]
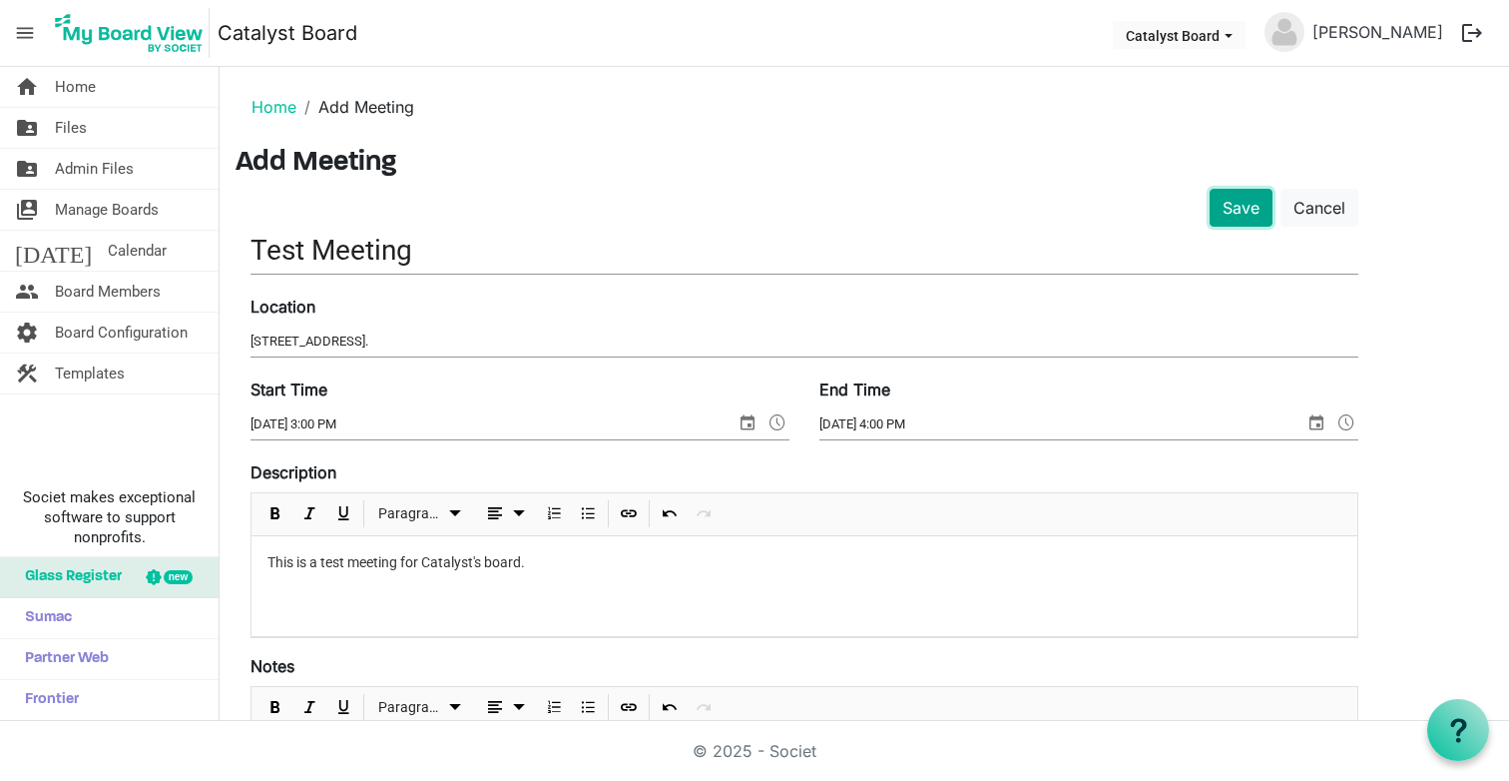
click at [1218, 217] on button "Save" at bounding box center [1241, 208] width 63 height 38
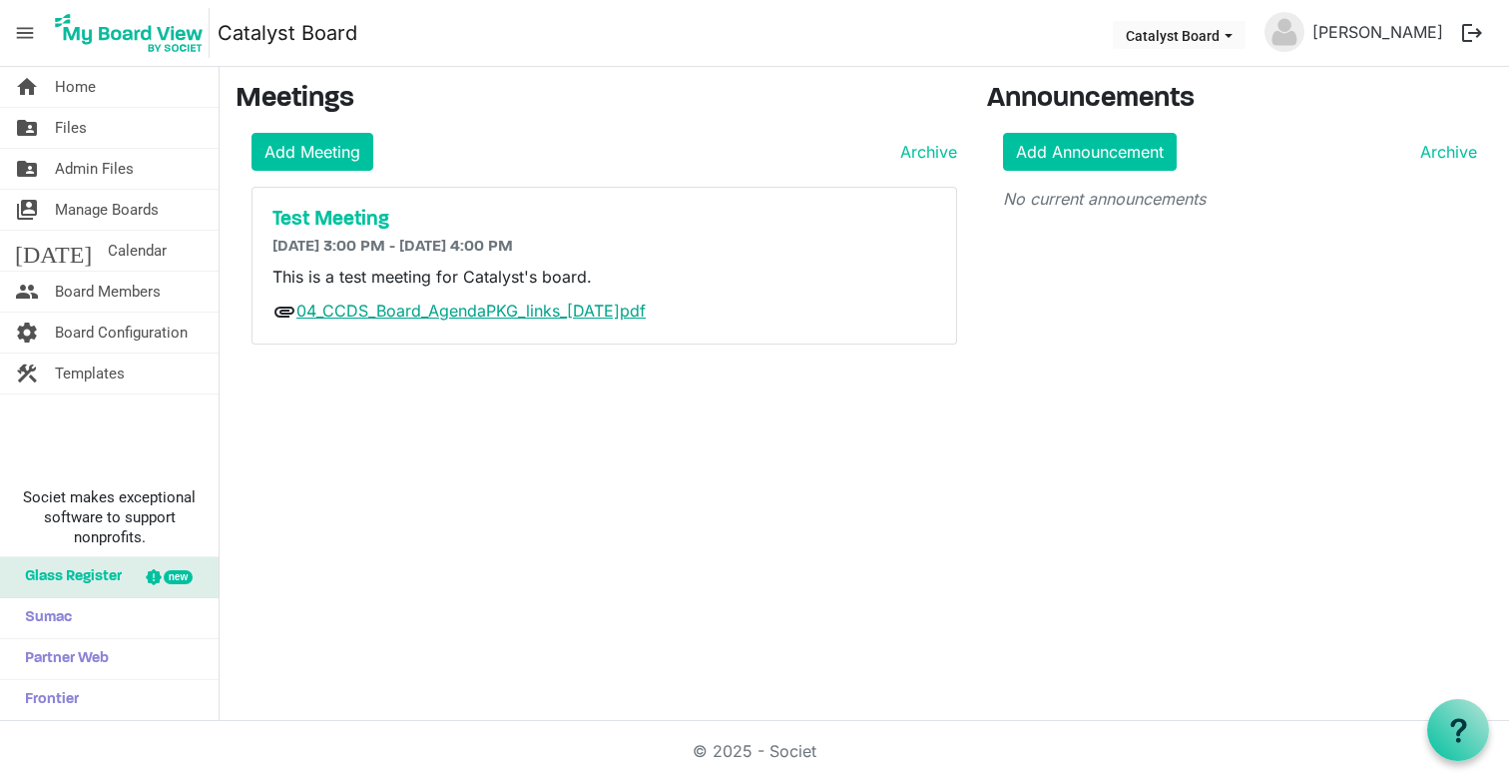
click at [412, 317] on link "04_CCDS_Board_AgendaPKG_links_2025.06.26.pdf" at bounding box center [470, 310] width 349 height 20
click at [1437, 151] on link "Archive" at bounding box center [1444, 152] width 65 height 24
click at [1057, 138] on link "Add Announcement" at bounding box center [1090, 152] width 174 height 38
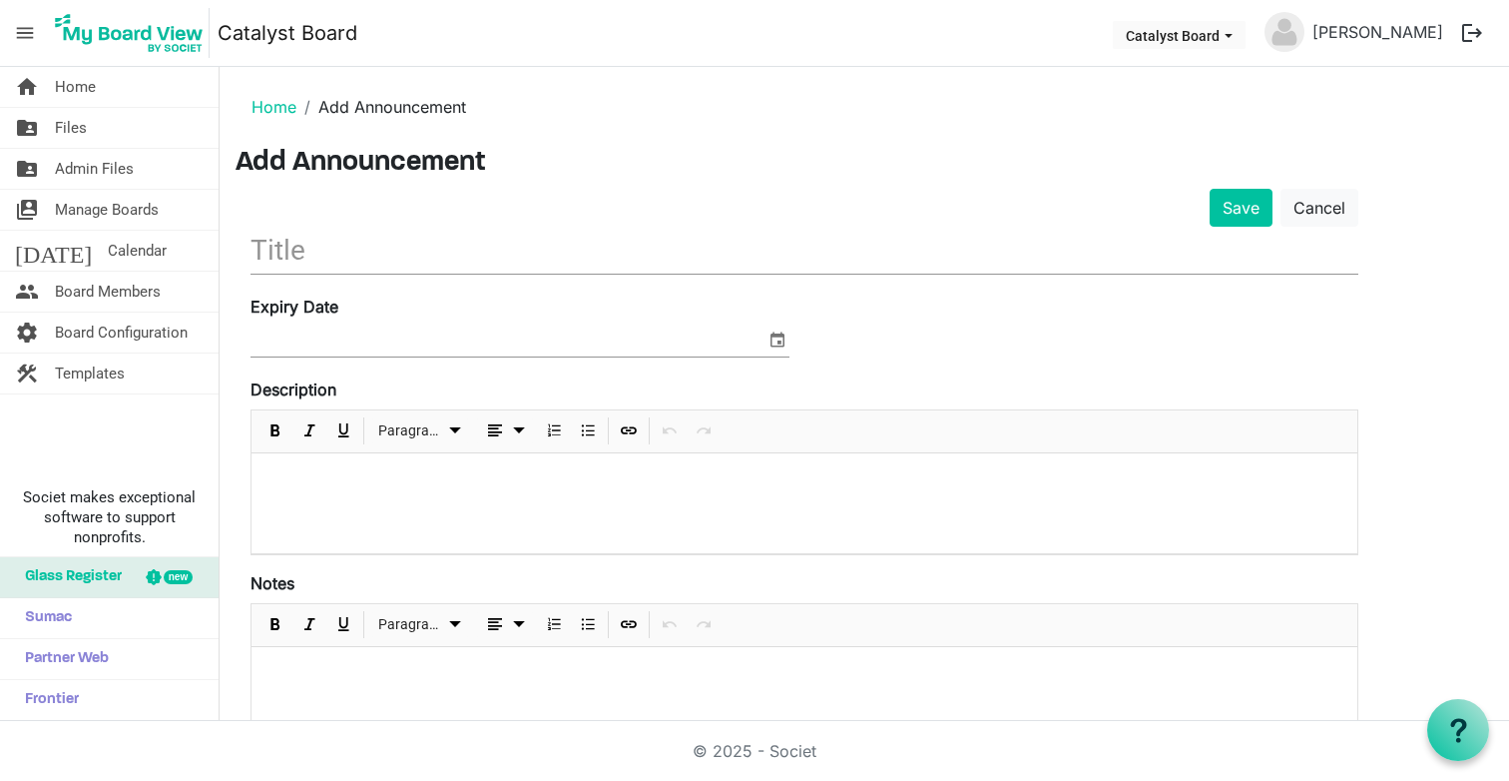
click at [383, 249] on input "text" at bounding box center [805, 250] width 1108 height 47
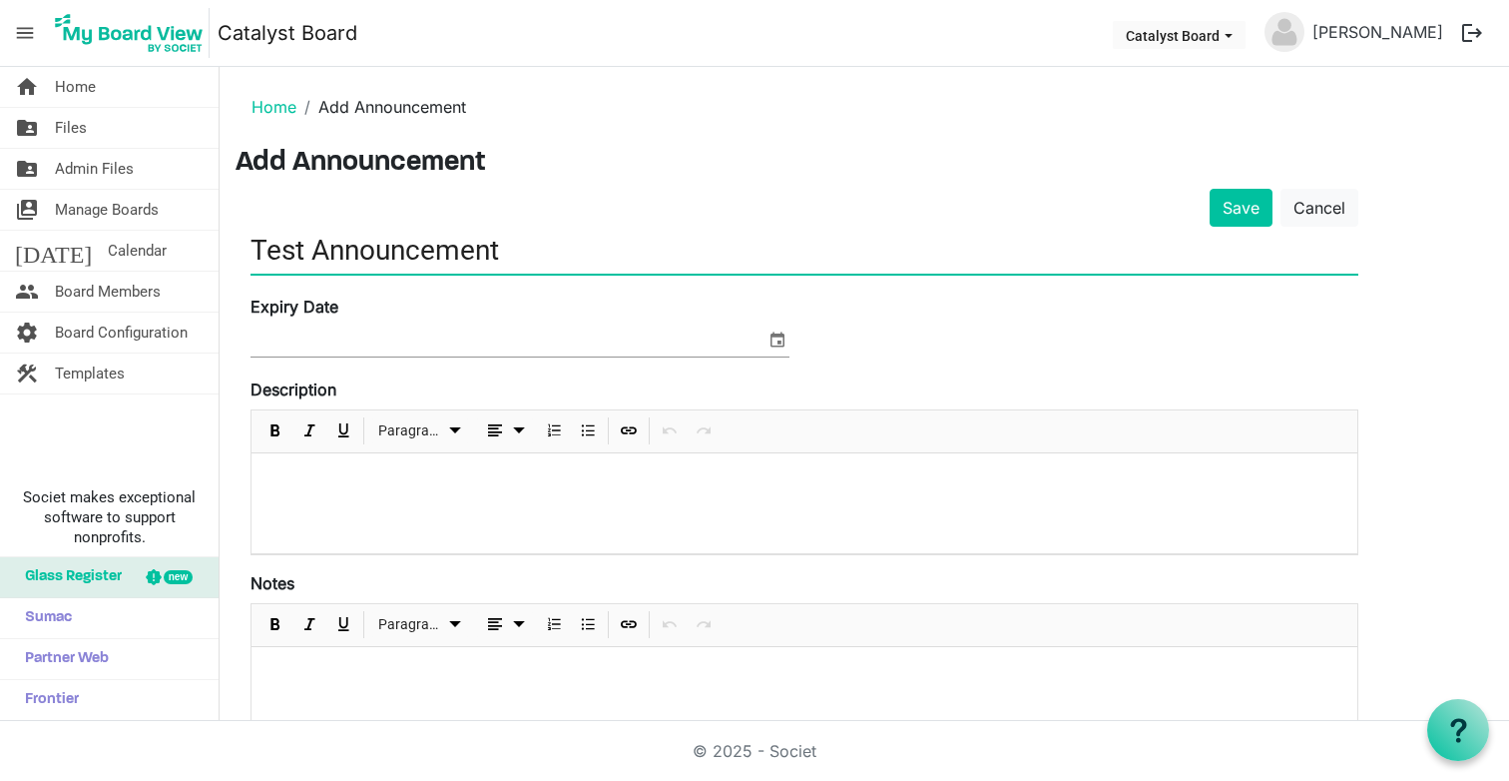
type input "Test Announcement"
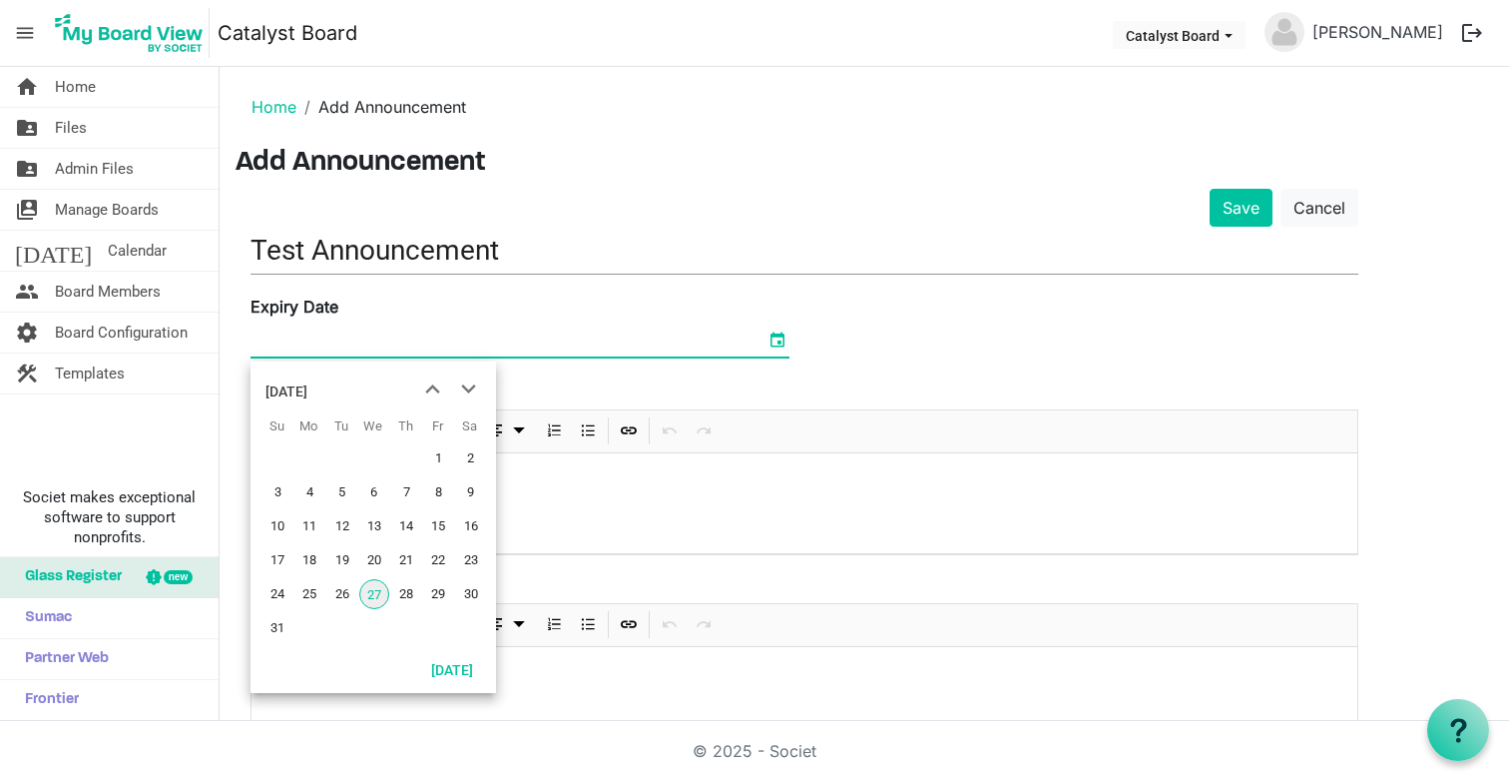
click at [779, 345] on span "select" at bounding box center [778, 339] width 24 height 26
click at [474, 385] on span "next month" at bounding box center [468, 389] width 35 height 36
click at [449, 453] on span "5" at bounding box center [438, 458] width 30 height 30
type input "[DATE]"
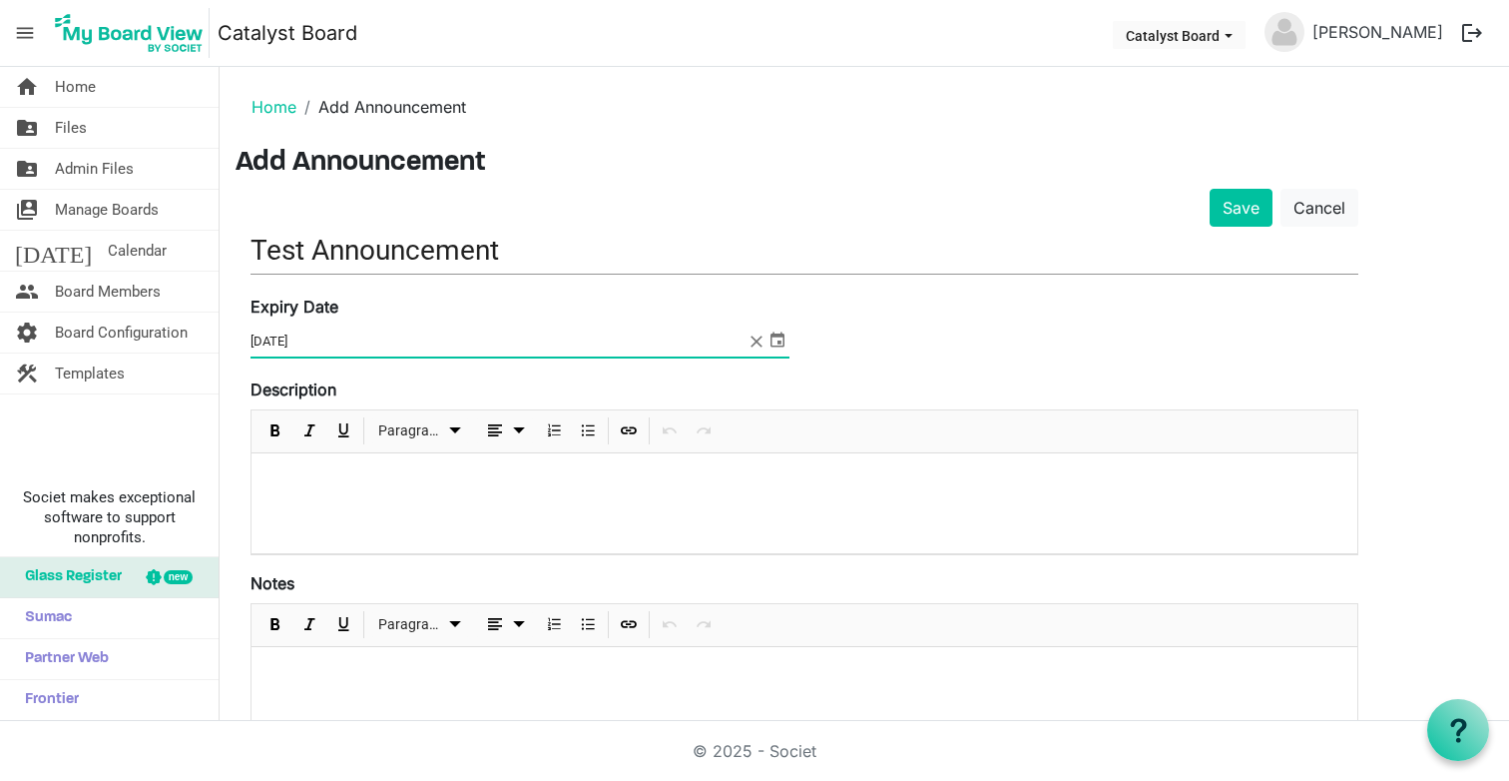
click at [397, 501] on div at bounding box center [805, 503] width 1106 height 100
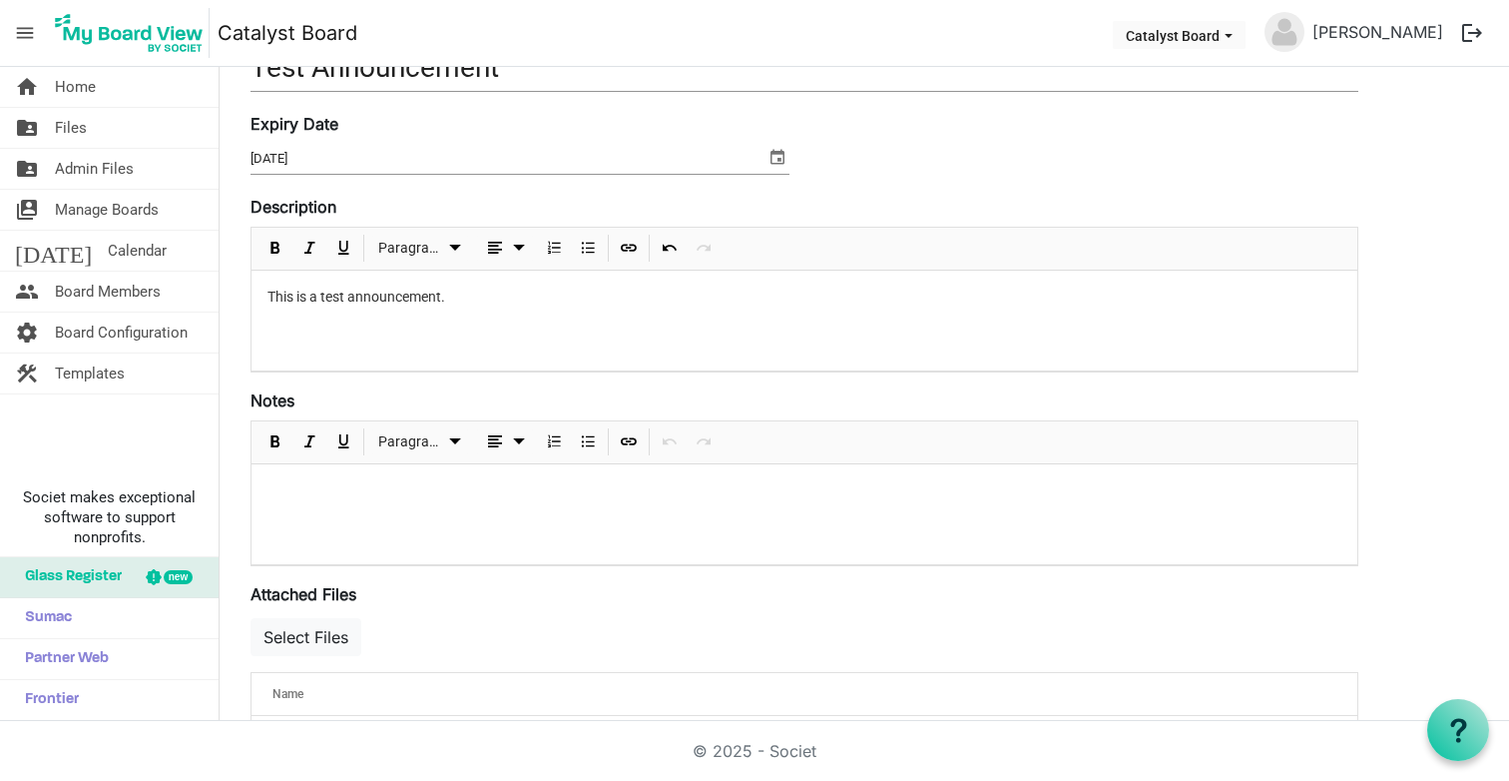
scroll to position [249, 0]
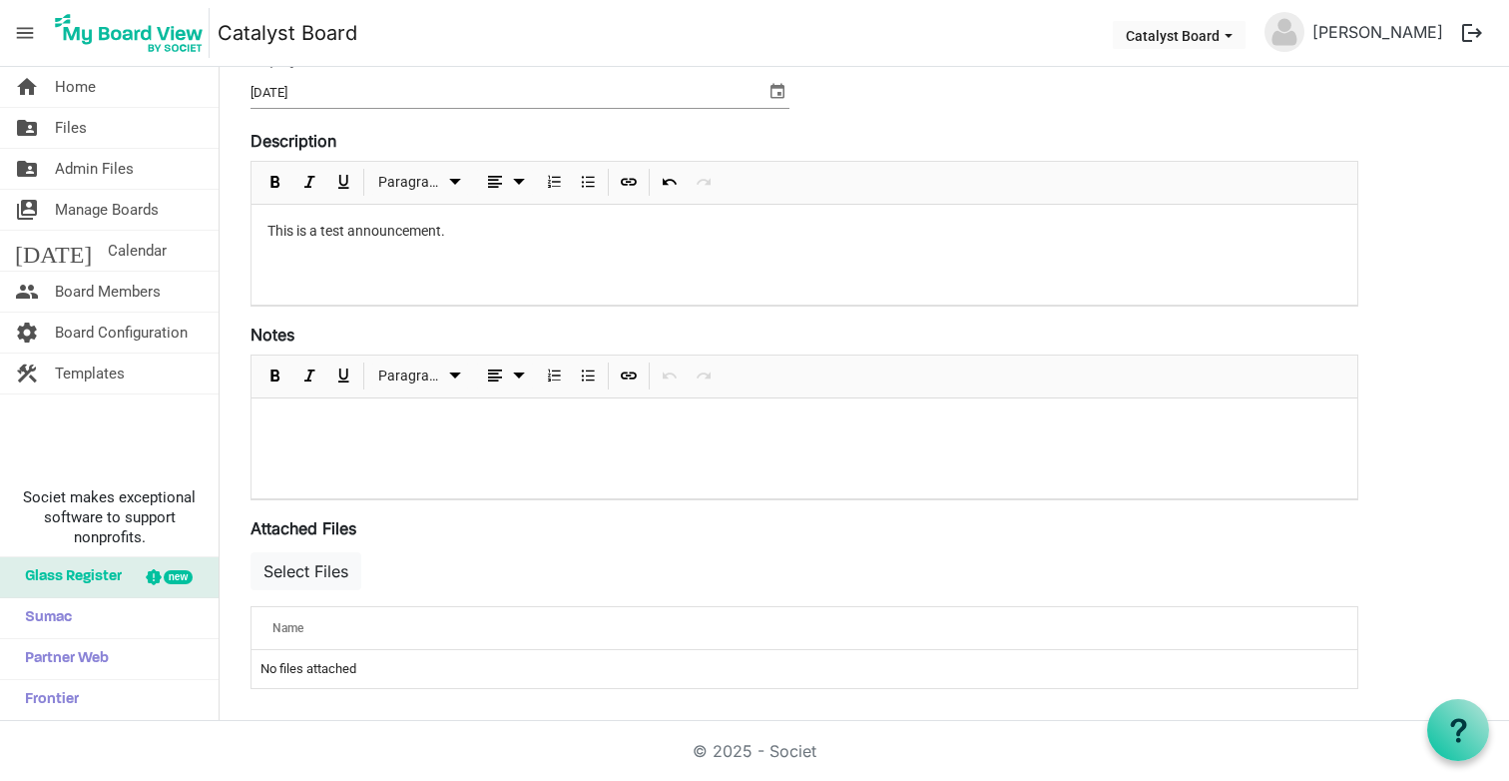
click at [326, 450] on div at bounding box center [805, 448] width 1106 height 100
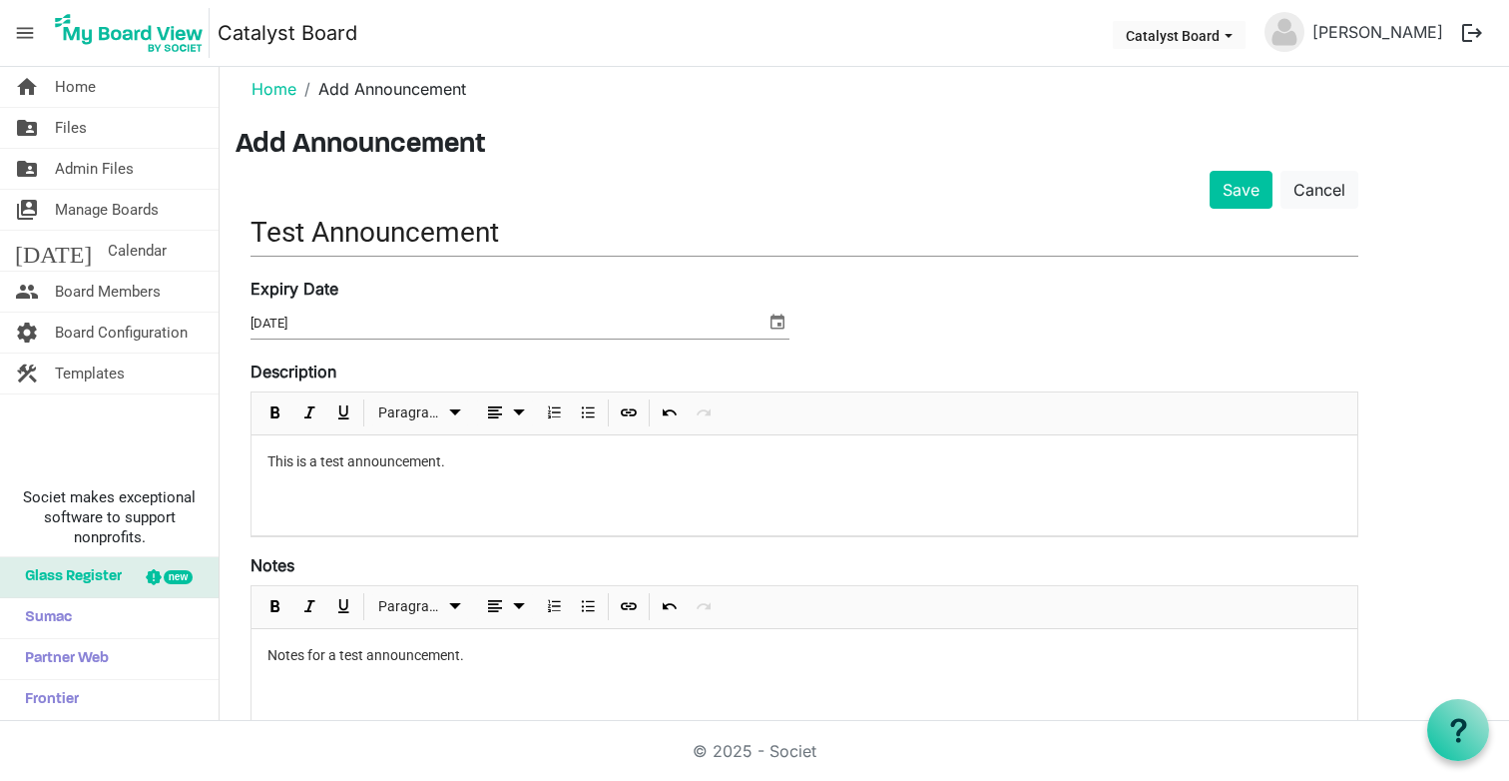
scroll to position [0, 0]
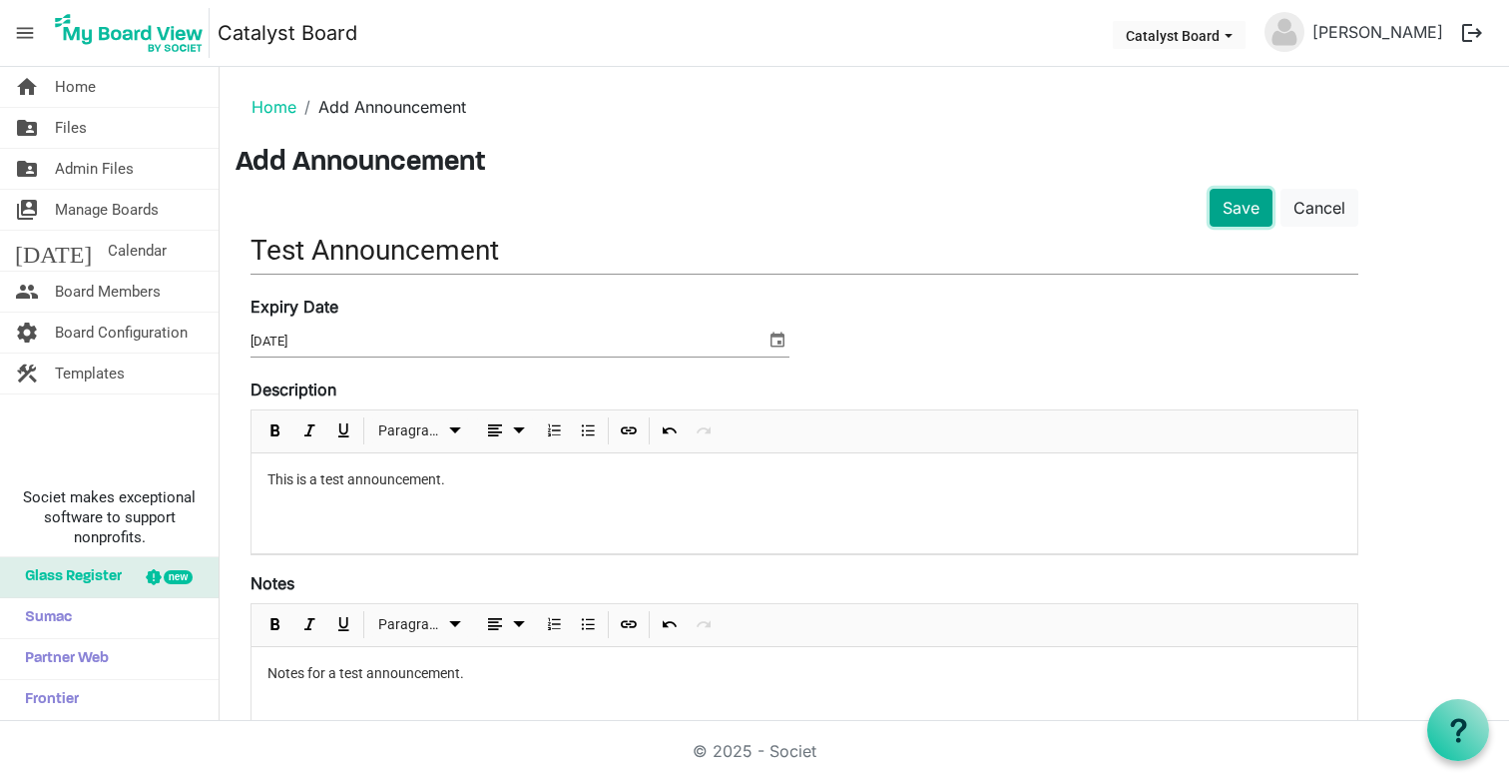
click at [1247, 210] on button "Save" at bounding box center [1241, 208] width 63 height 38
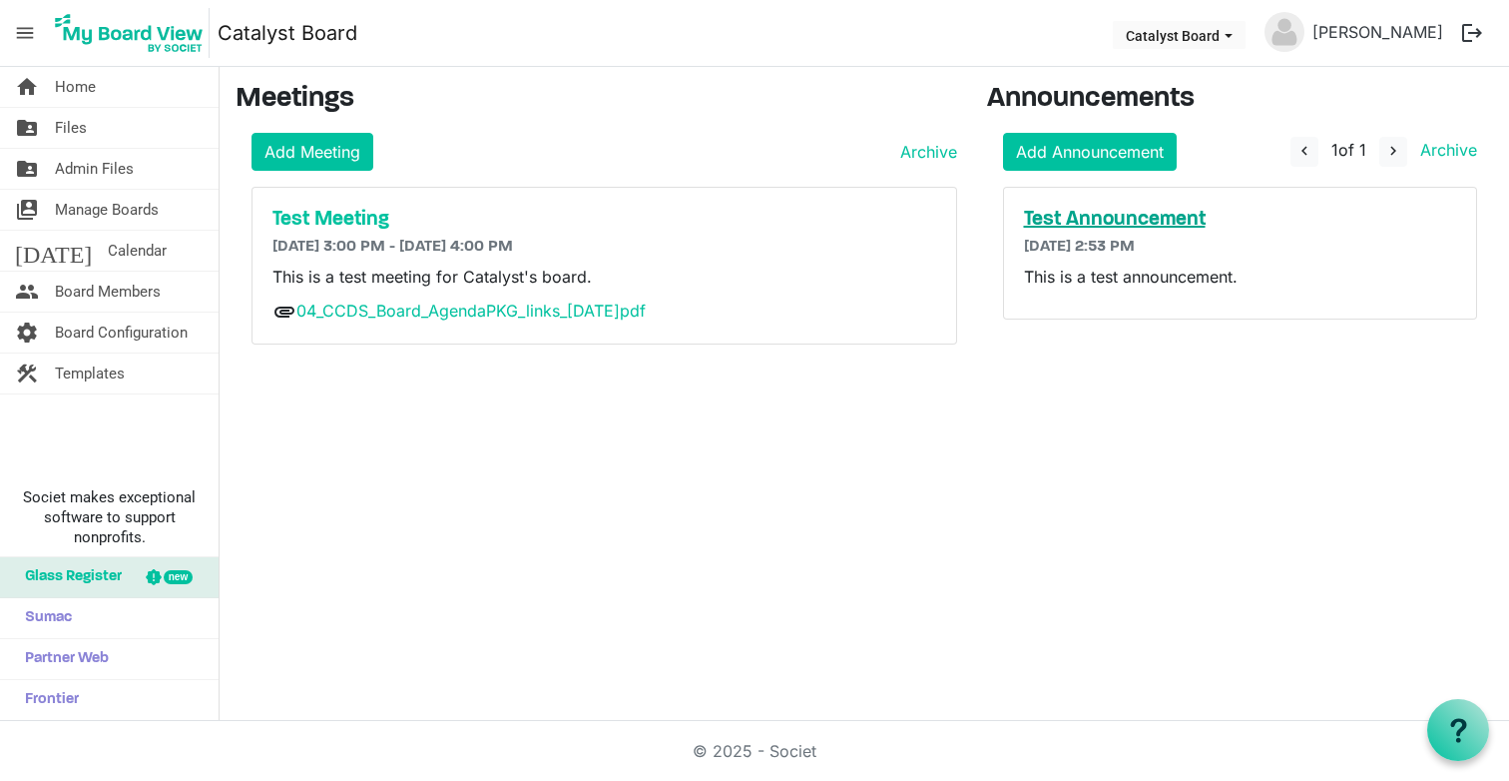
click at [1137, 216] on h5 "Test Announcement" at bounding box center [1240, 220] width 433 height 24
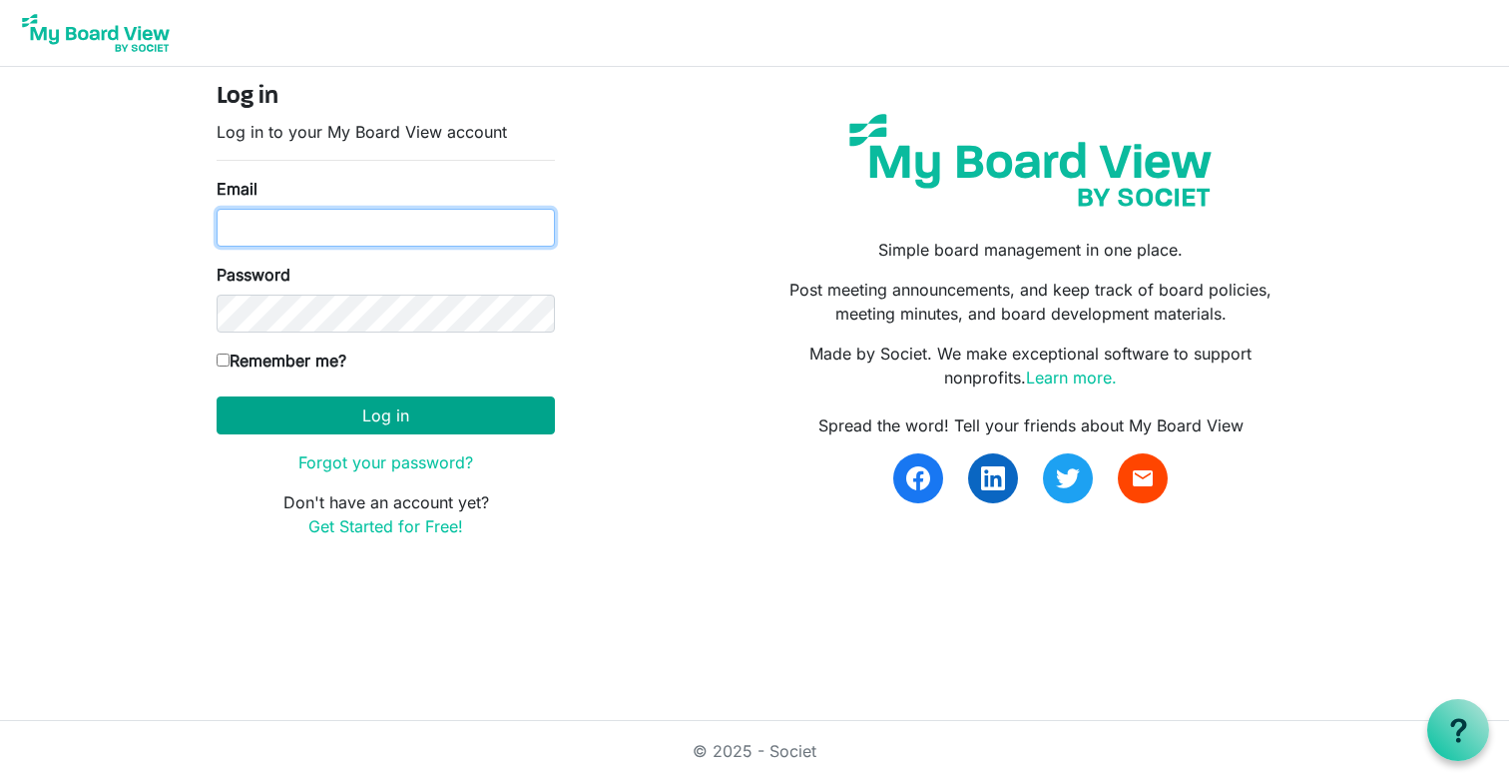
type input "[EMAIL_ADDRESS][DOMAIN_NAME]"
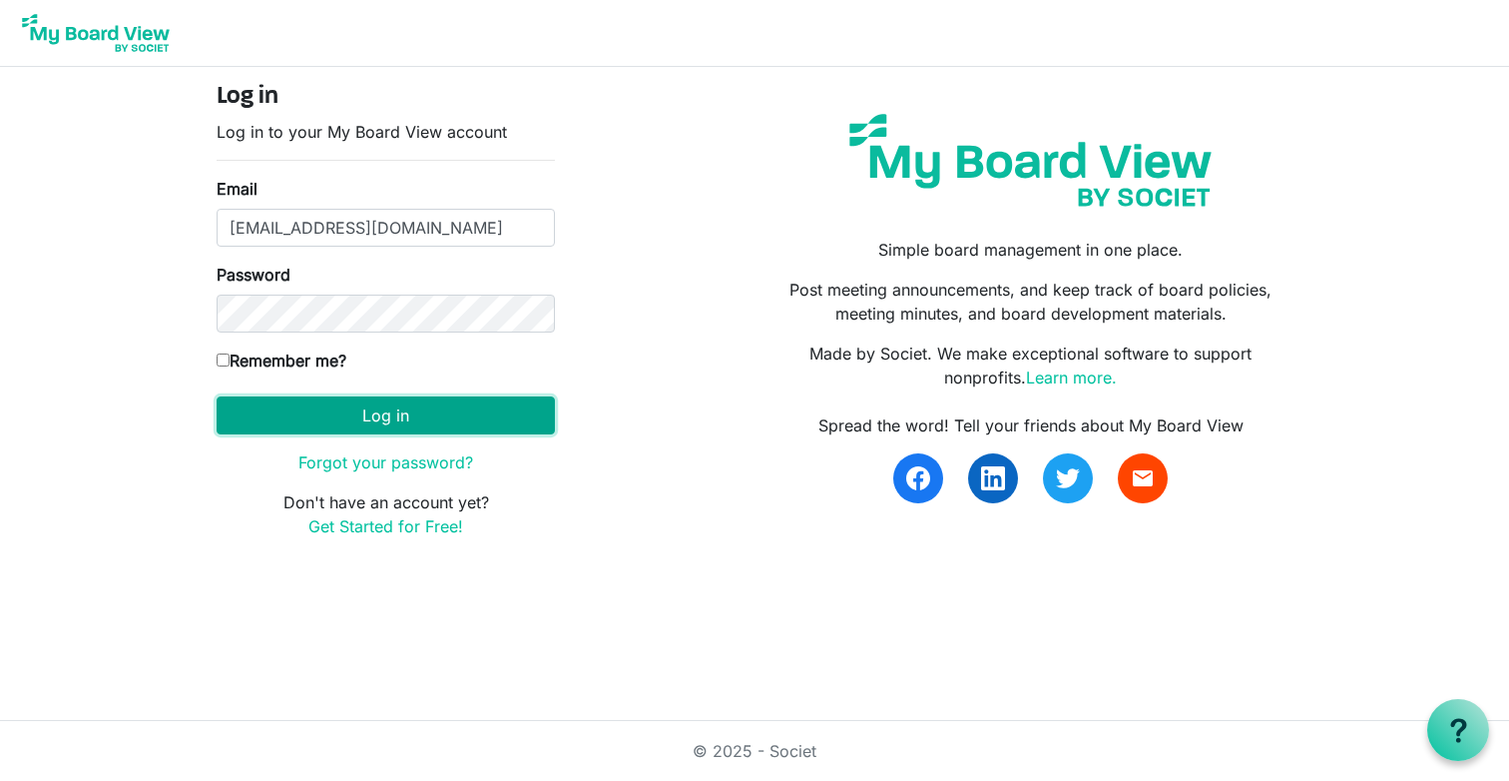
click at [436, 409] on button "Log in" at bounding box center [386, 415] width 338 height 38
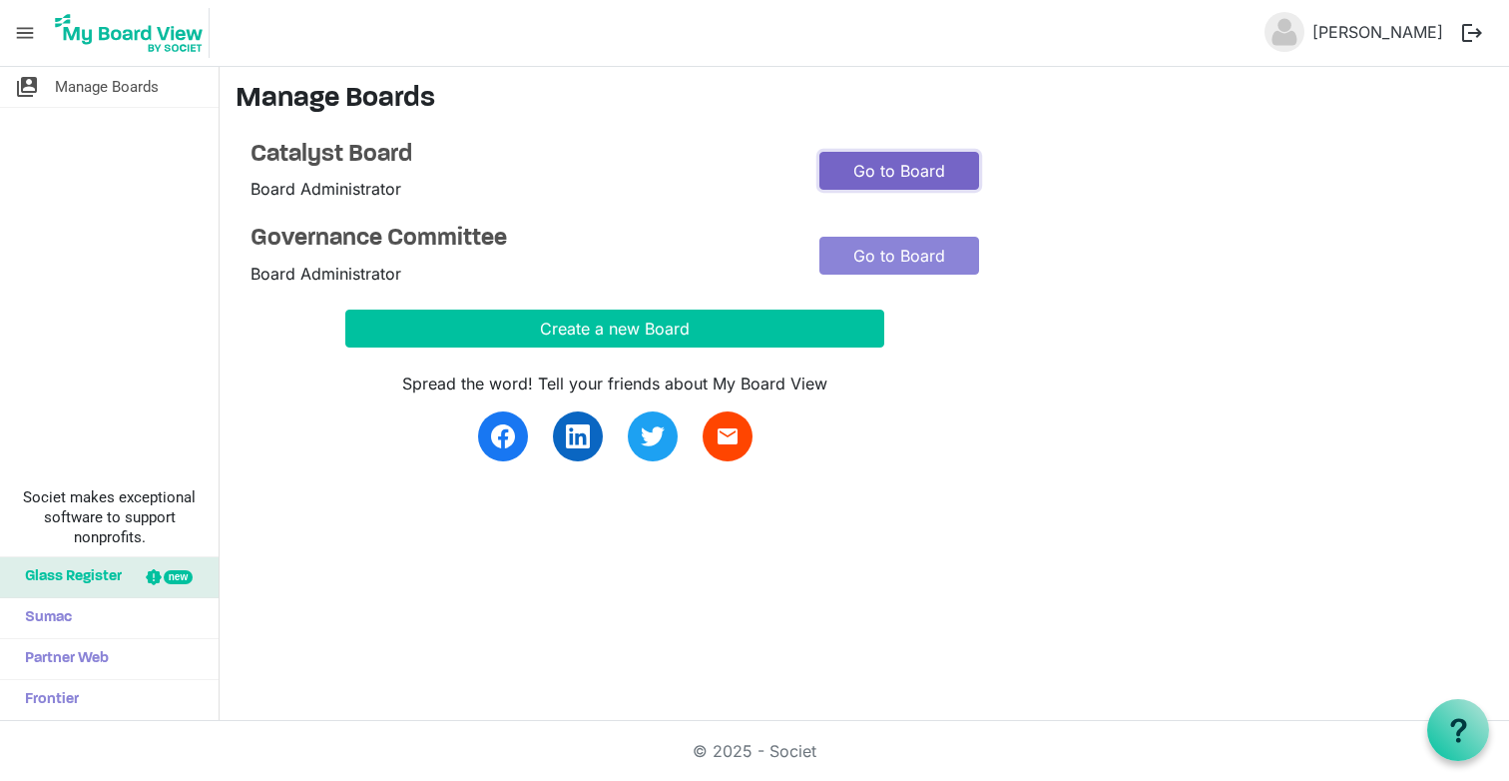
click at [910, 177] on link "Go to Board" at bounding box center [900, 171] width 160 height 38
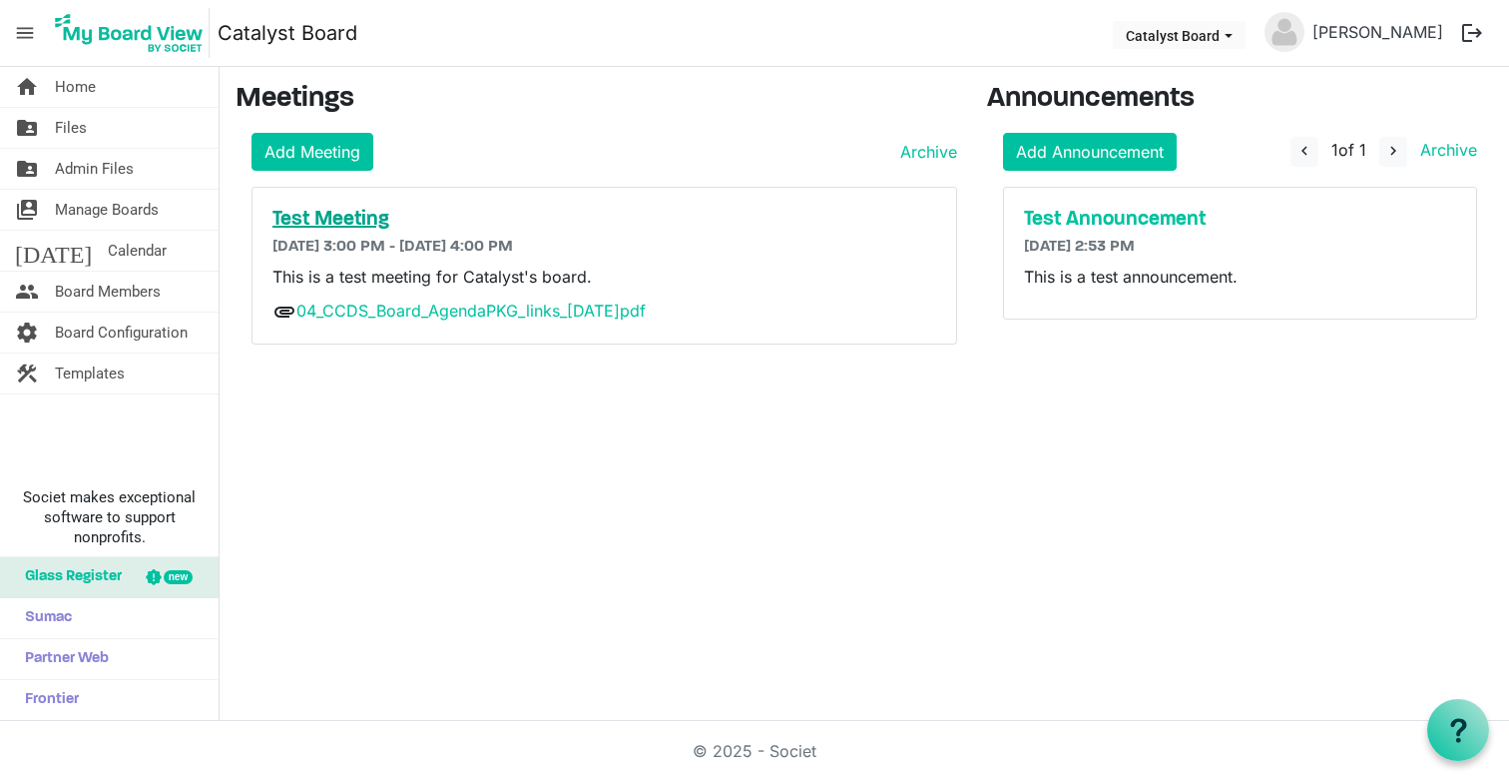
click at [327, 225] on h5 "Test Meeting" at bounding box center [605, 220] width 664 height 24
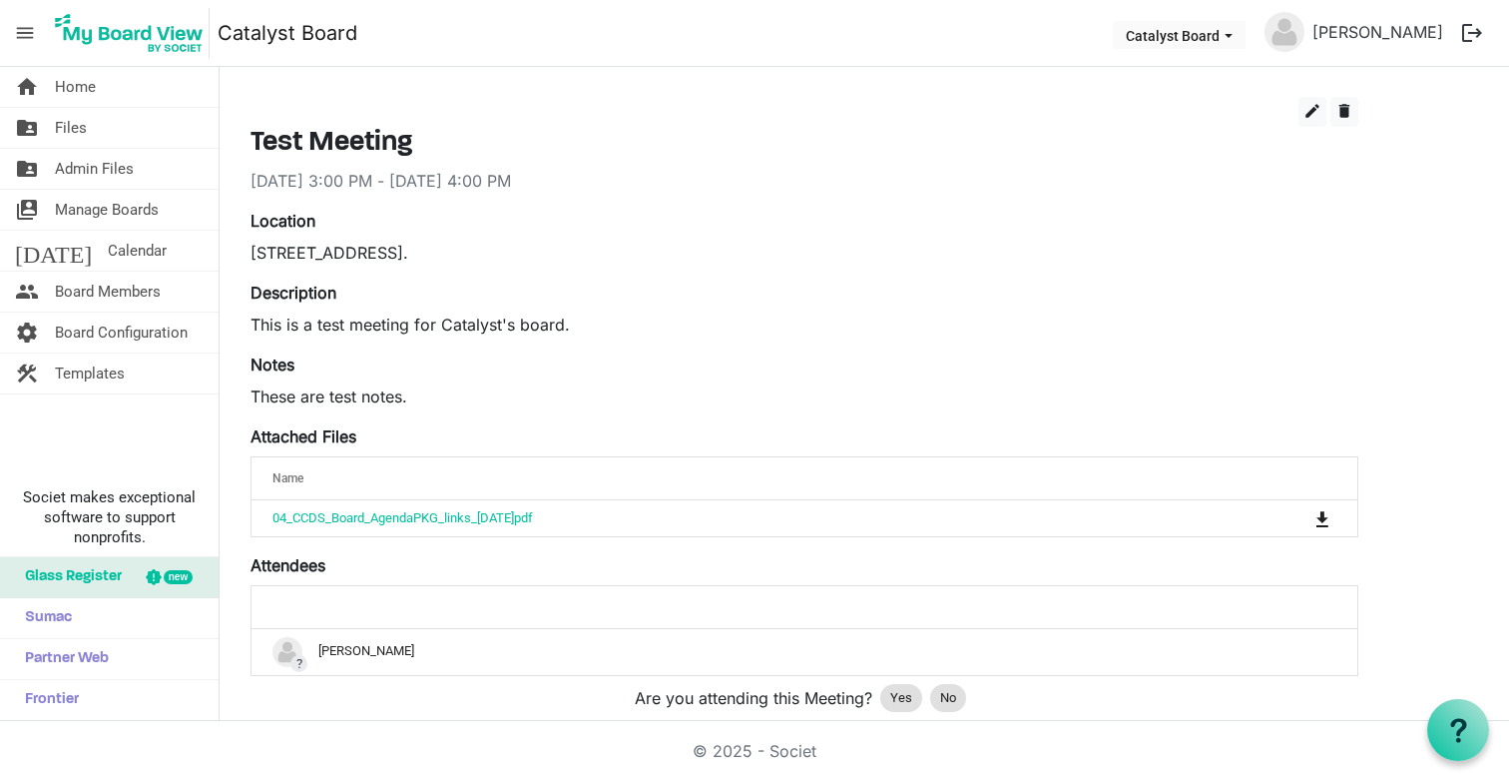
scroll to position [45, 0]
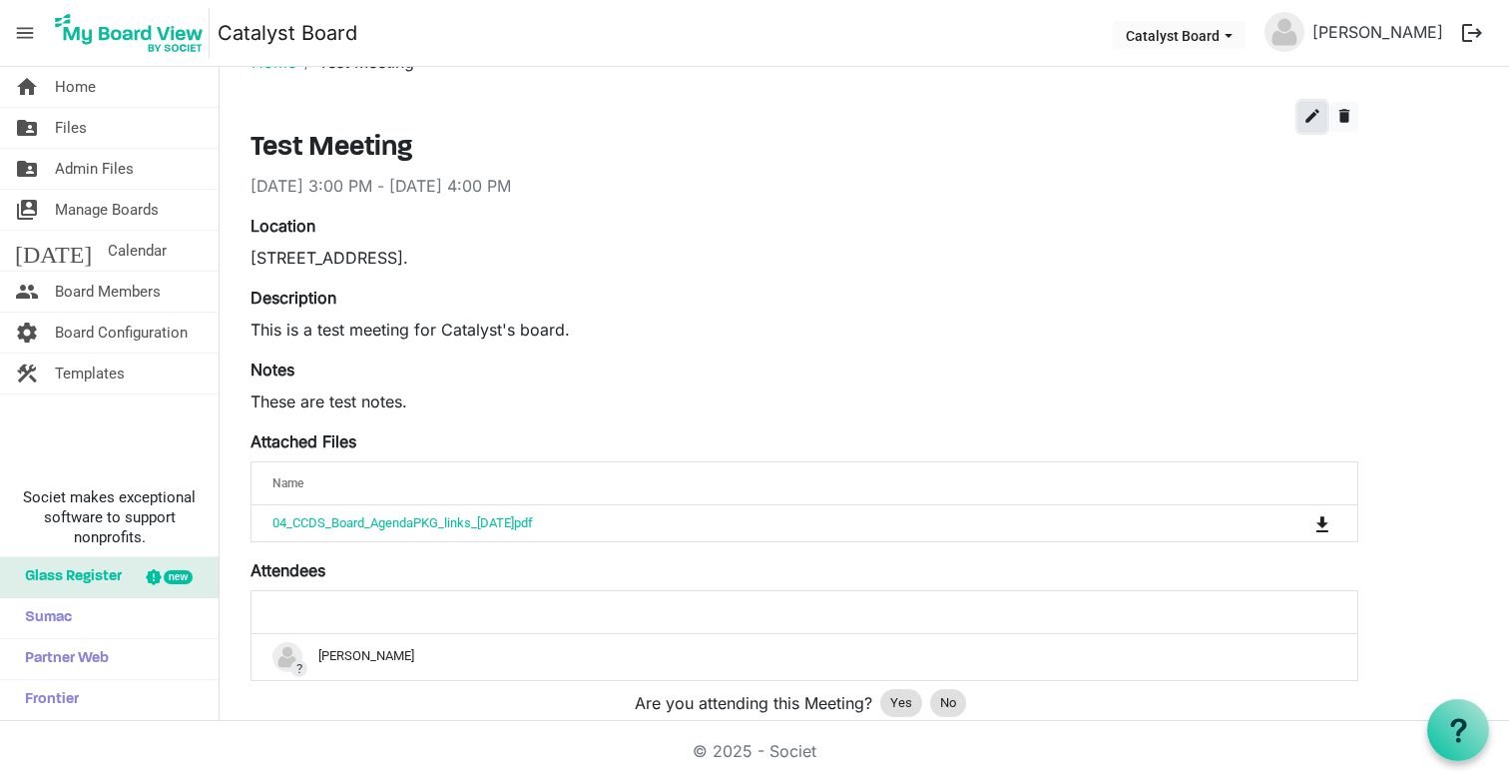
click at [1307, 123] on span "edit" at bounding box center [1313, 116] width 18 height 18
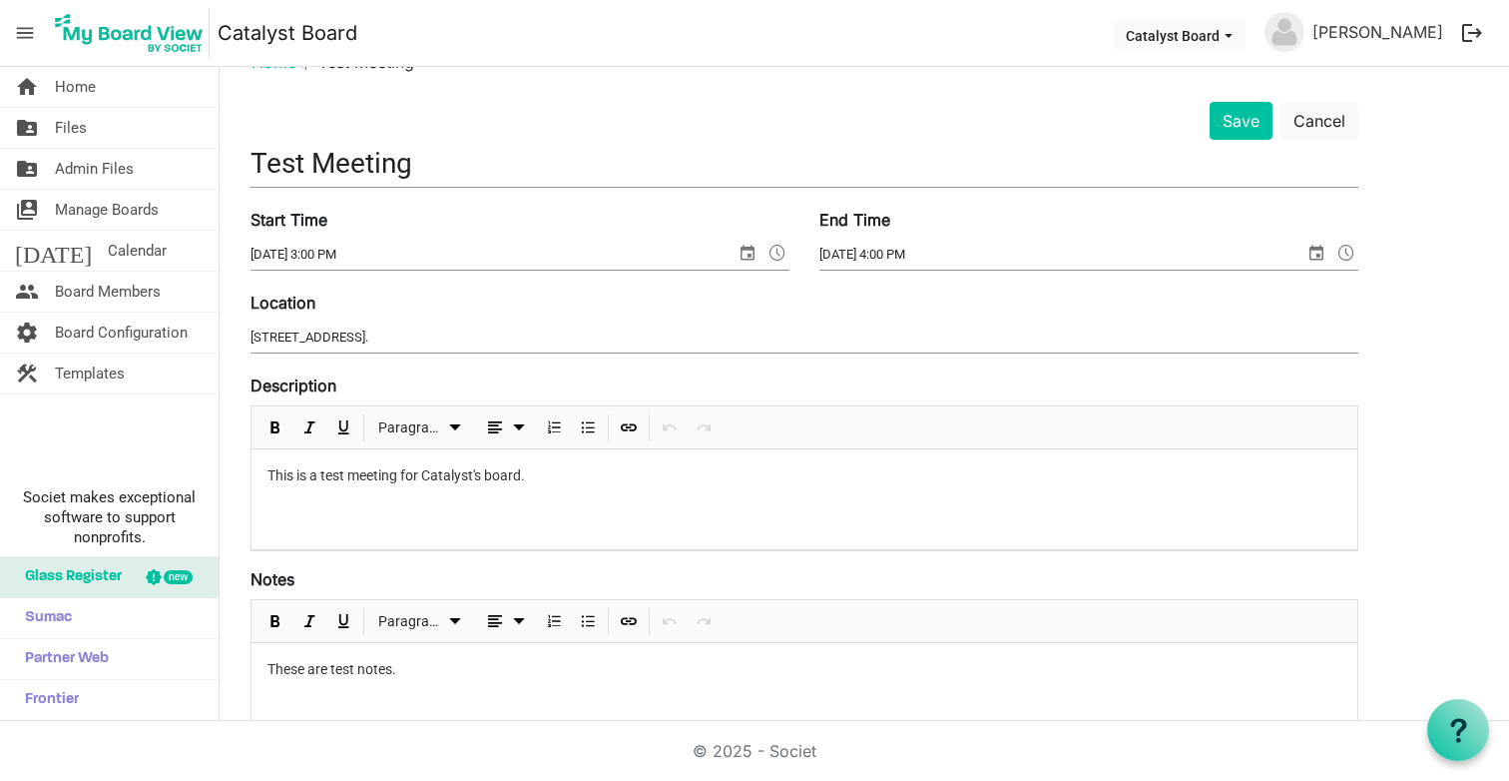
click at [560, 469] on p "This is a test meeting for Catalyst's board." at bounding box center [805, 475] width 1074 height 21
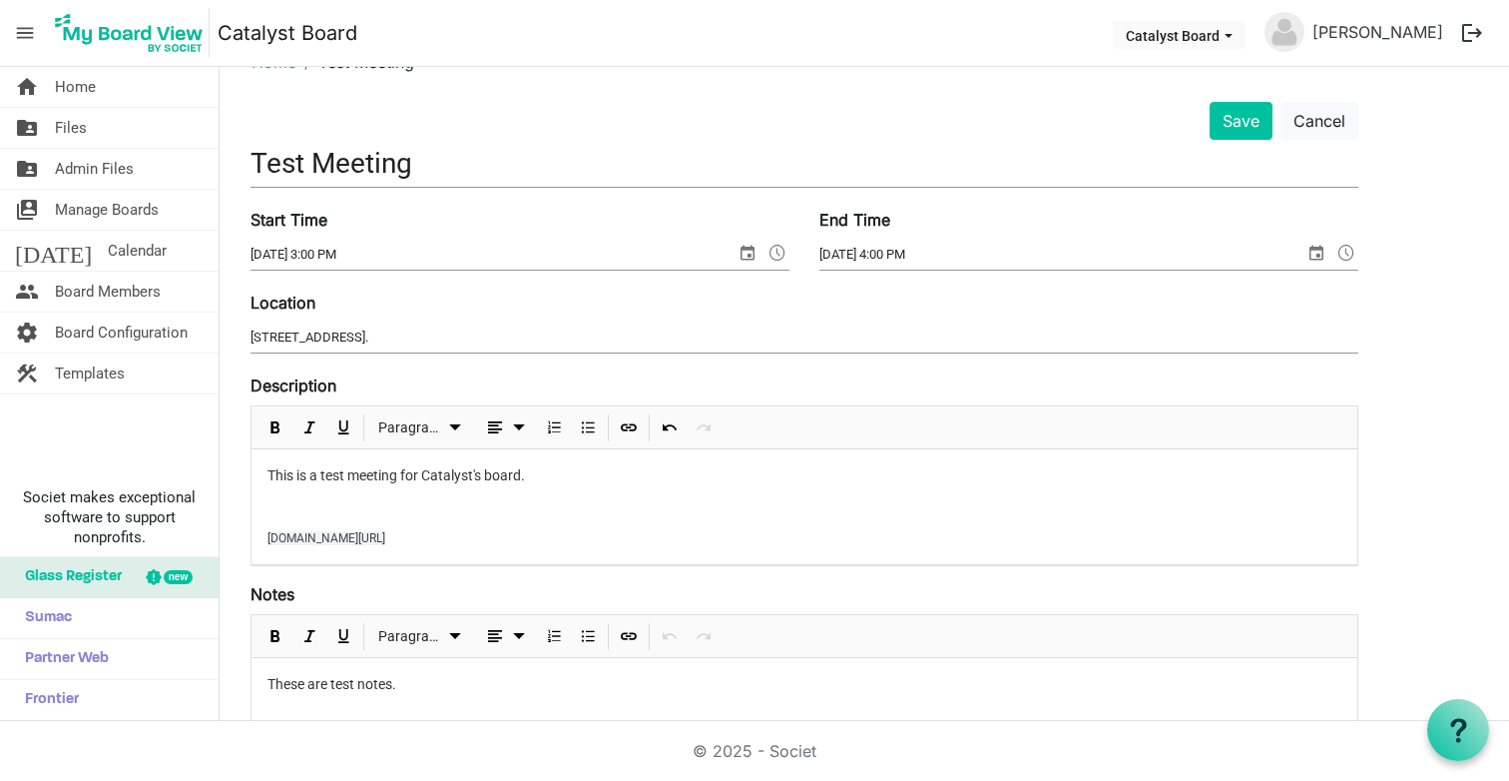
drag, startPoint x: 472, startPoint y: 529, endPoint x: 223, endPoint y: 513, distance: 250.1
click at [223, 513] on main "Home Test Meeting Save Cancel Test Meeting Start Time 8/28/2025 3:00 PM End Tim…" at bounding box center [865, 640] width 1290 height 1236
click at [495, 506] on p at bounding box center [805, 506] width 1074 height 21
drag, startPoint x: 435, startPoint y: 332, endPoint x: 248, endPoint y: 338, distance: 187.8
click at [248, 338] on div "Location 309-877 East Hastings Street." at bounding box center [805, 323] width 1138 height 67
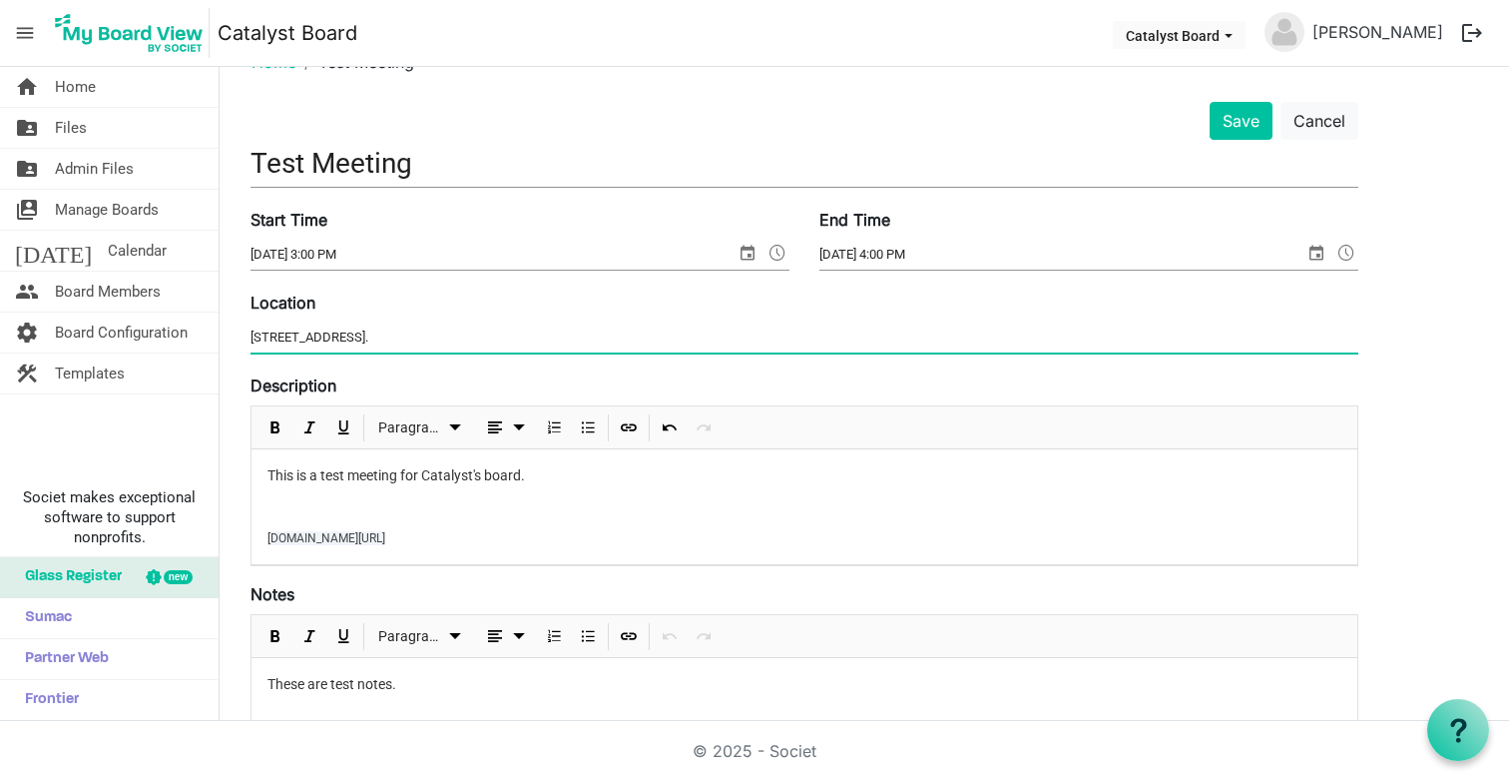
paste input "meet.google.com/jth-wuxo-veh"
type input "meet.google.com/jth-wuxo-veh"
click at [1124, 392] on div "Description <p>This is a test meeting for Catalyst's board.&nbsp;</p> Paragraph…" at bounding box center [805, 469] width 1108 height 193
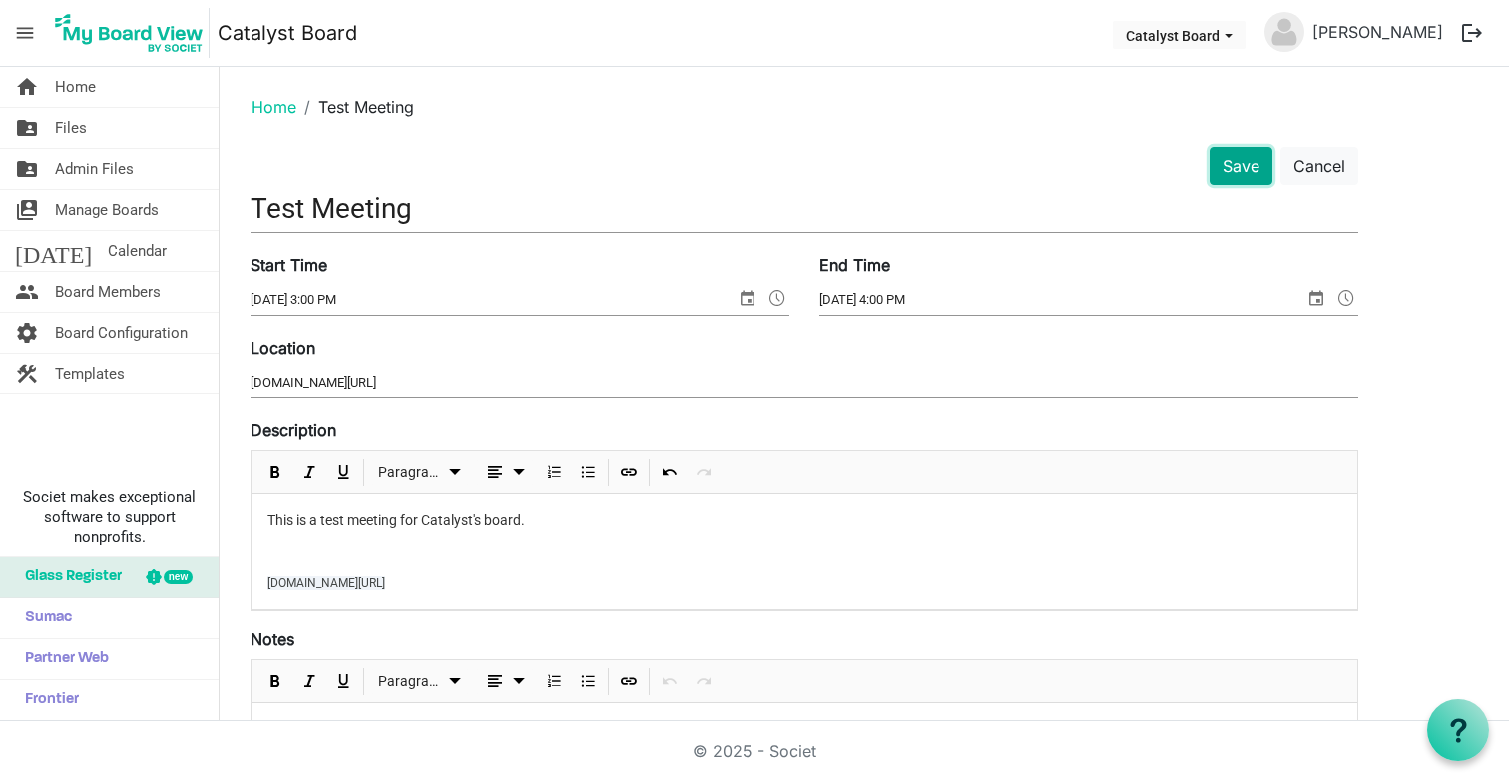
click at [1239, 169] on button "Save" at bounding box center [1241, 166] width 63 height 38
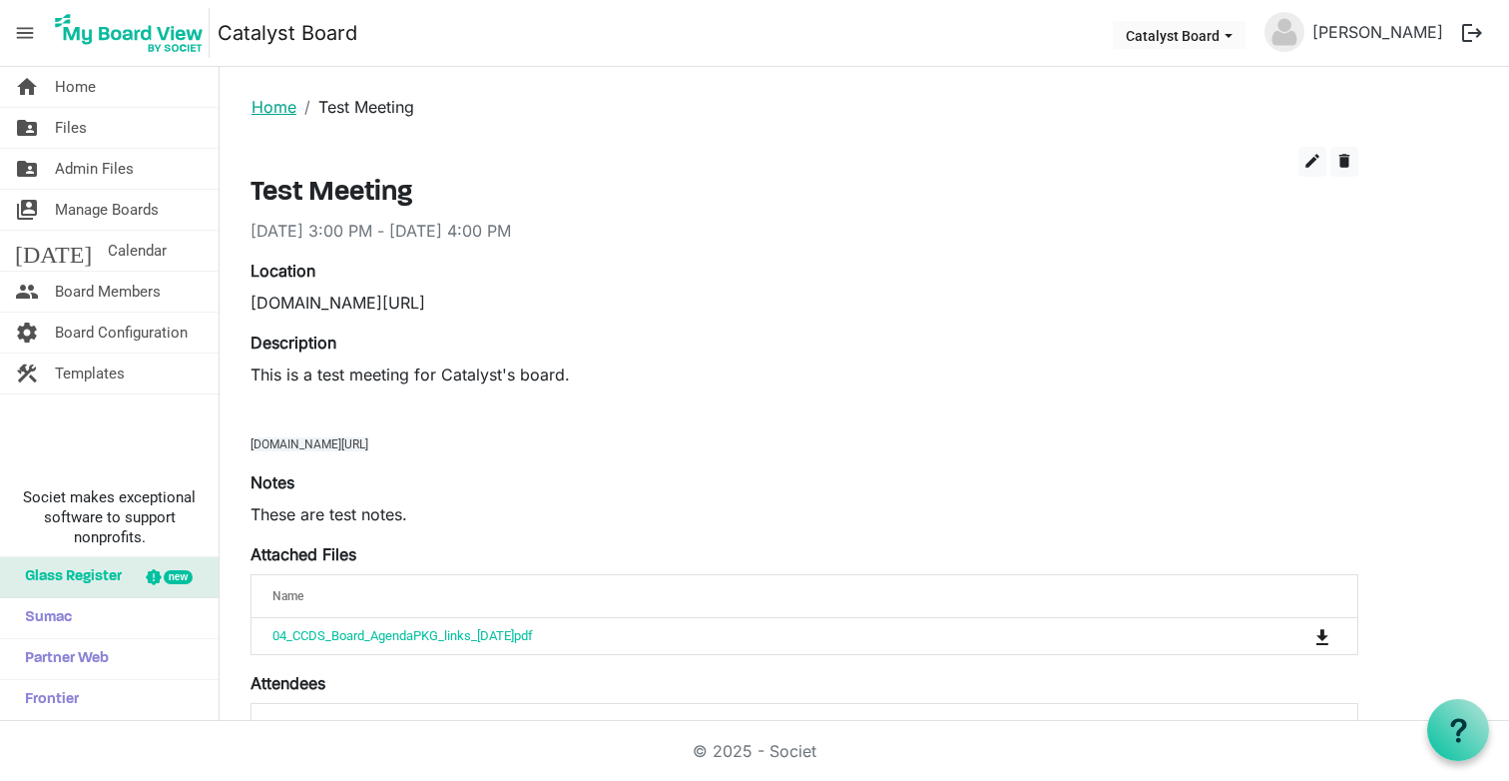
click at [262, 107] on link "Home" at bounding box center [274, 107] width 45 height 20
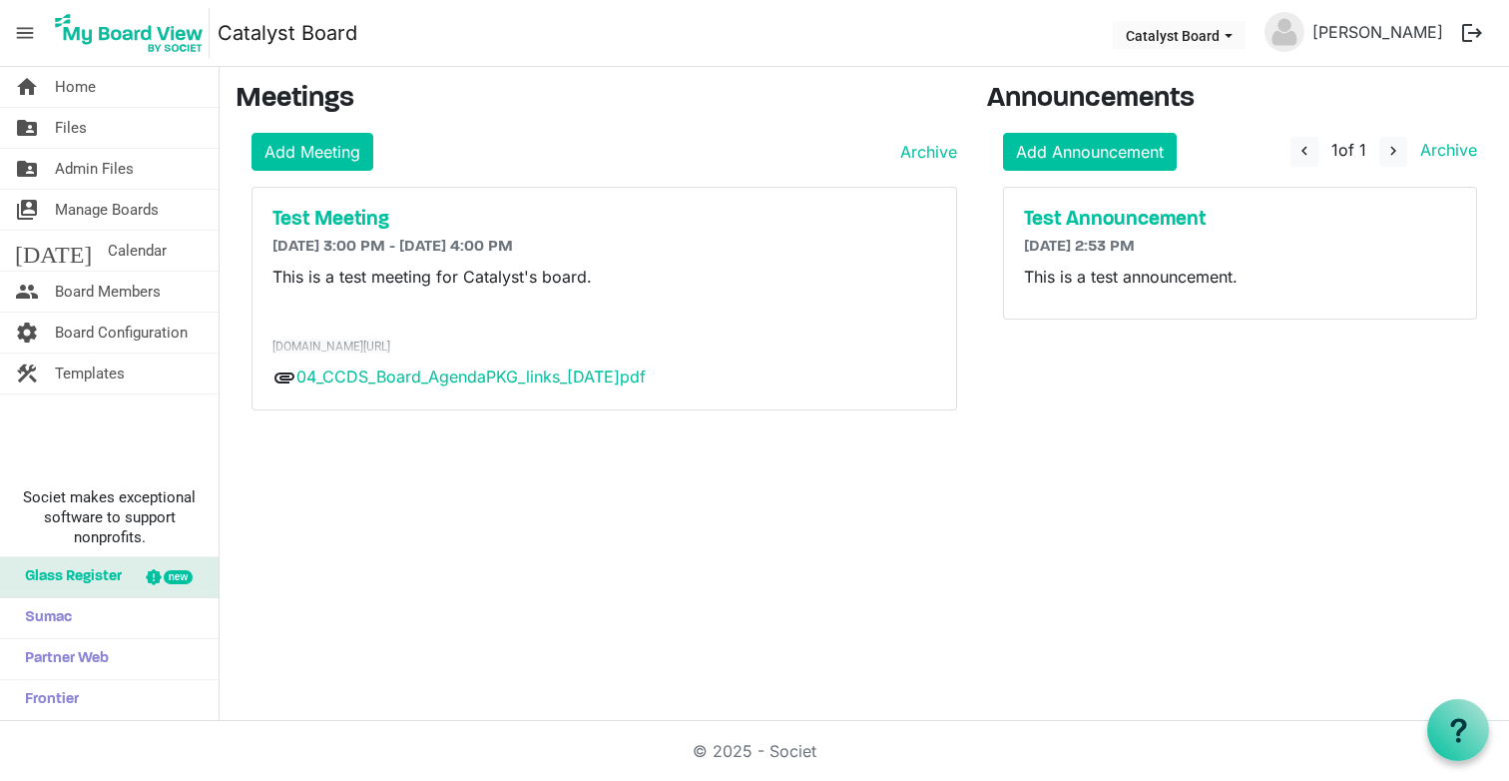
click at [359, 344] on span "[DOMAIN_NAME][URL]" at bounding box center [332, 346] width 118 height 14
